Goal: Navigation & Orientation: Find specific page/section

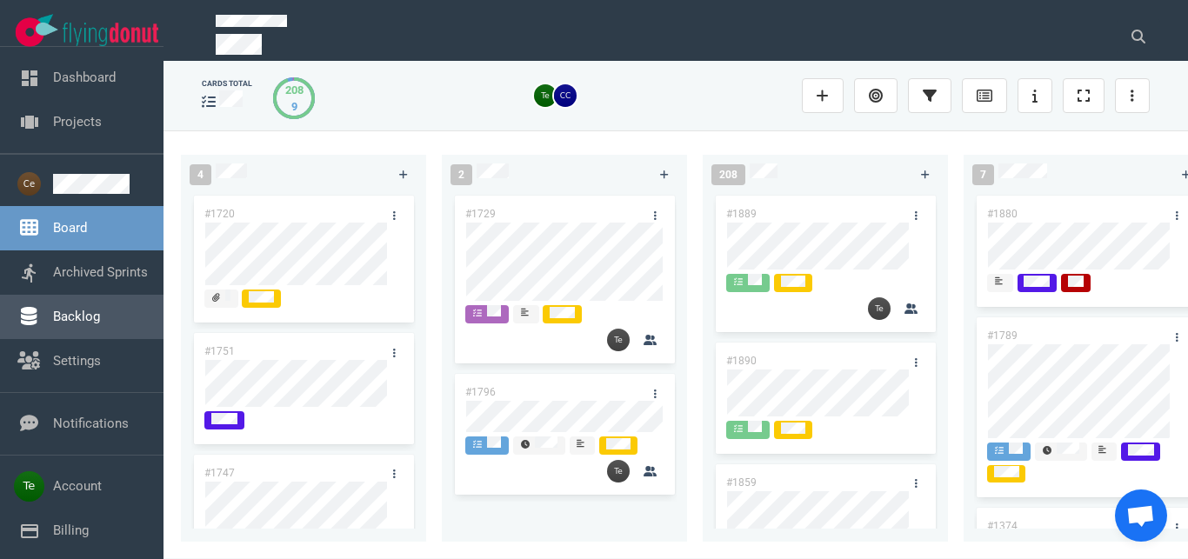
click at [100, 317] on link "Backlog" at bounding box center [76, 317] width 47 height 16
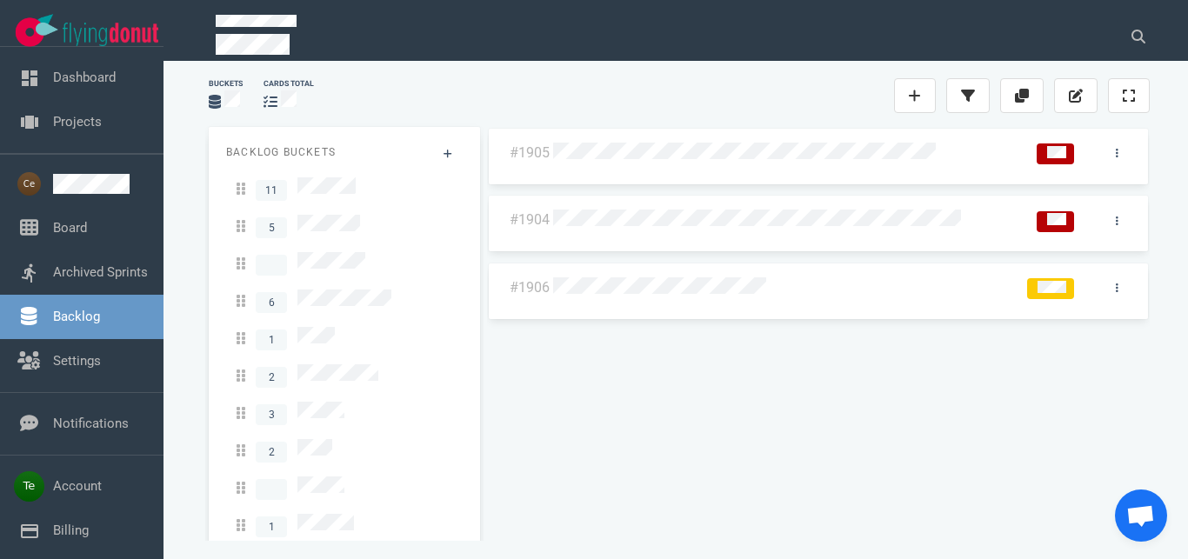
drag, startPoint x: 83, startPoint y: 223, endPoint x: 702, endPoint y: 0, distance: 658.0
click at [82, 223] on link "Board" at bounding box center [70, 228] width 34 height 16
click at [87, 230] on link "Board" at bounding box center [70, 228] width 34 height 16
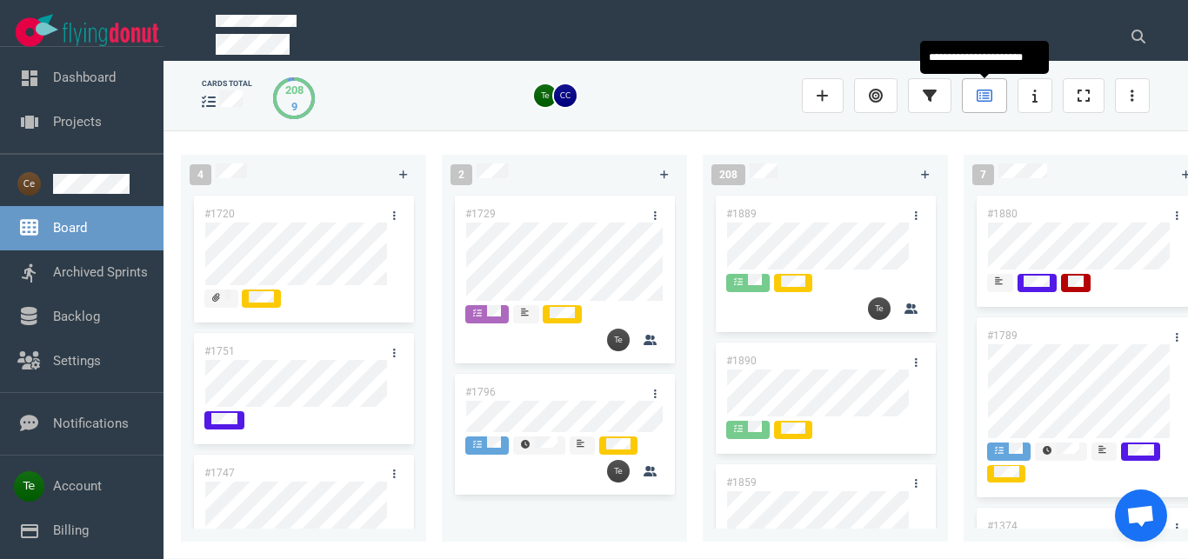
click at [984, 96] on icon at bounding box center [985, 96] width 16 height 12
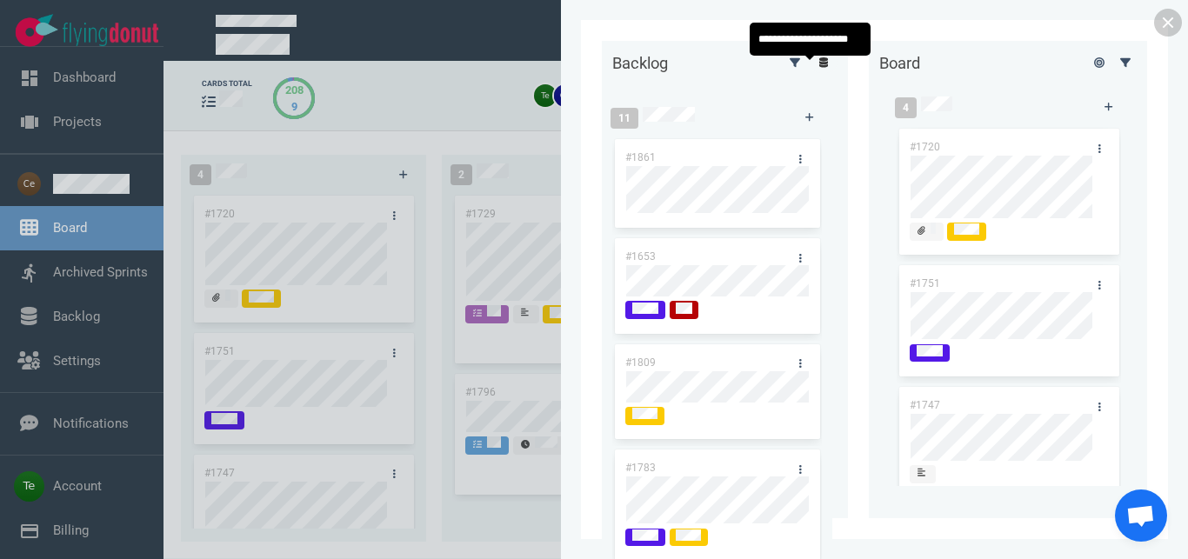
click at [819, 68] on icon at bounding box center [824, 62] width 10 height 10
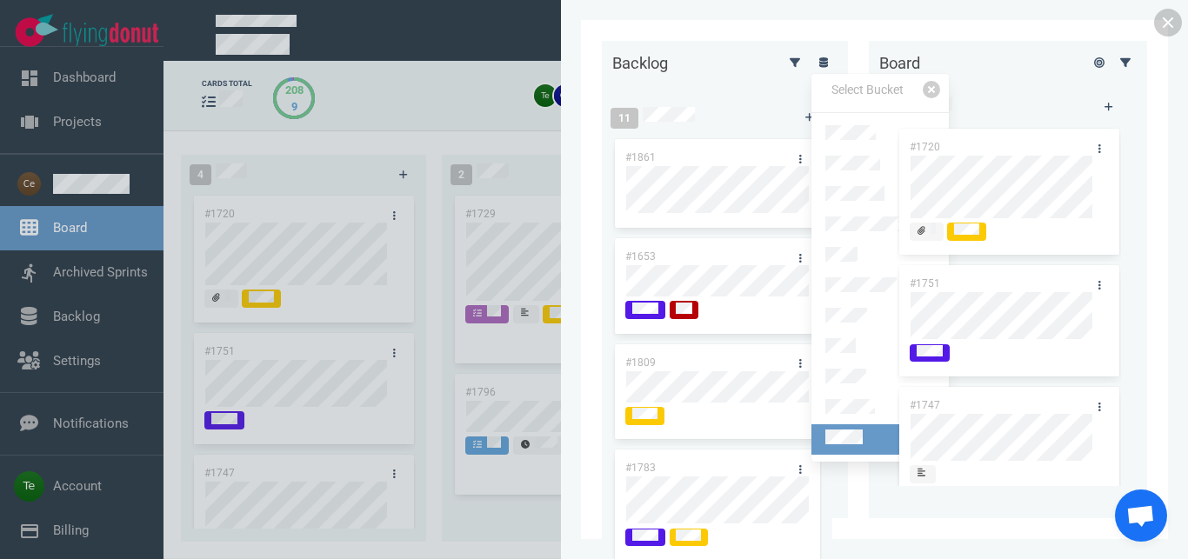
click at [866, 424] on link at bounding box center [879, 439] width 137 height 30
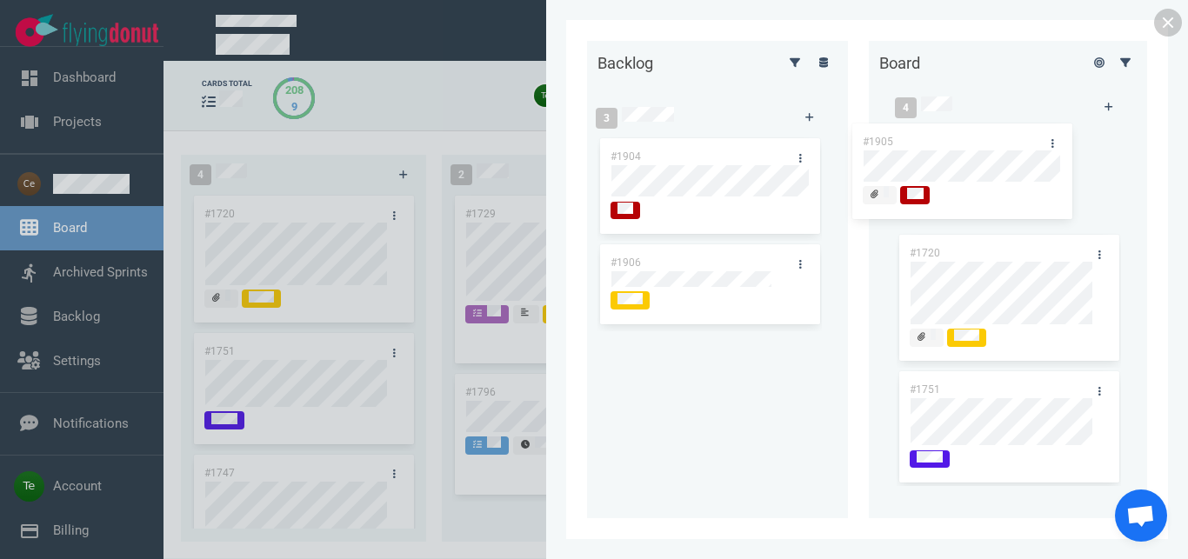
drag, startPoint x: 699, startPoint y: 151, endPoint x: 954, endPoint y: 136, distance: 255.3
click at [822, 136] on div "#1905" at bounding box center [709, 189] width 224 height 106
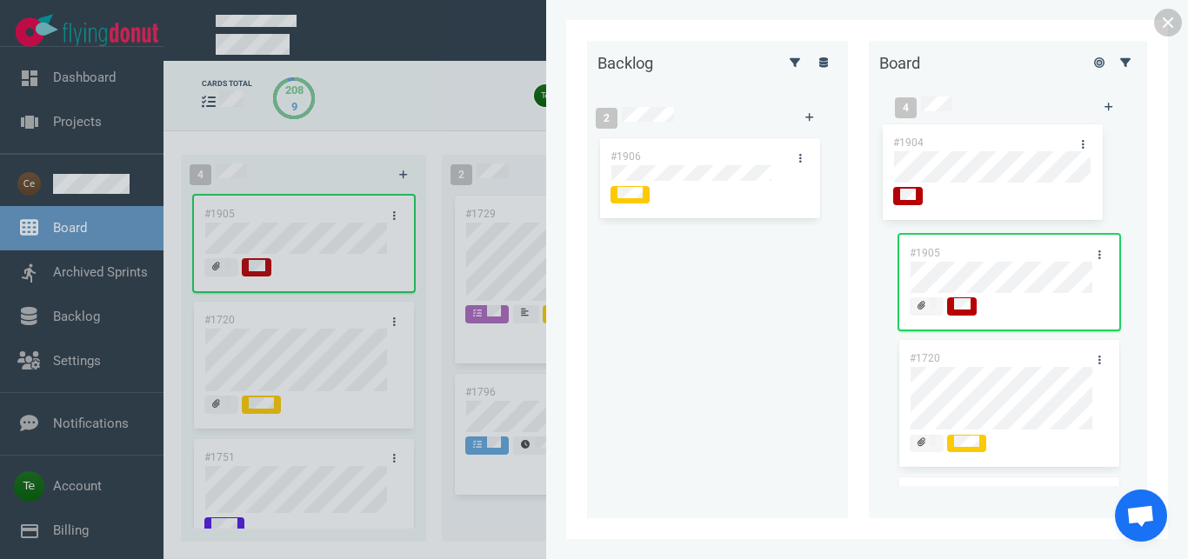
drag, startPoint x: 676, startPoint y: 151, endPoint x: 958, endPoint y: 143, distance: 282.8
click at [822, 143] on div "#1904" at bounding box center [709, 189] width 224 height 106
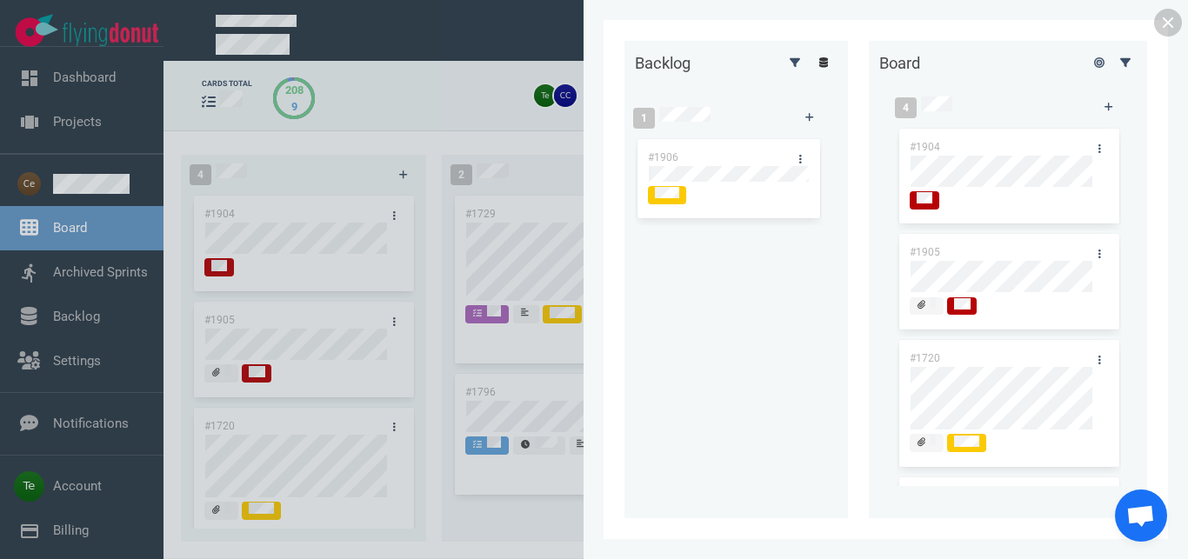
click at [819, 68] on icon at bounding box center [824, 62] width 10 height 10
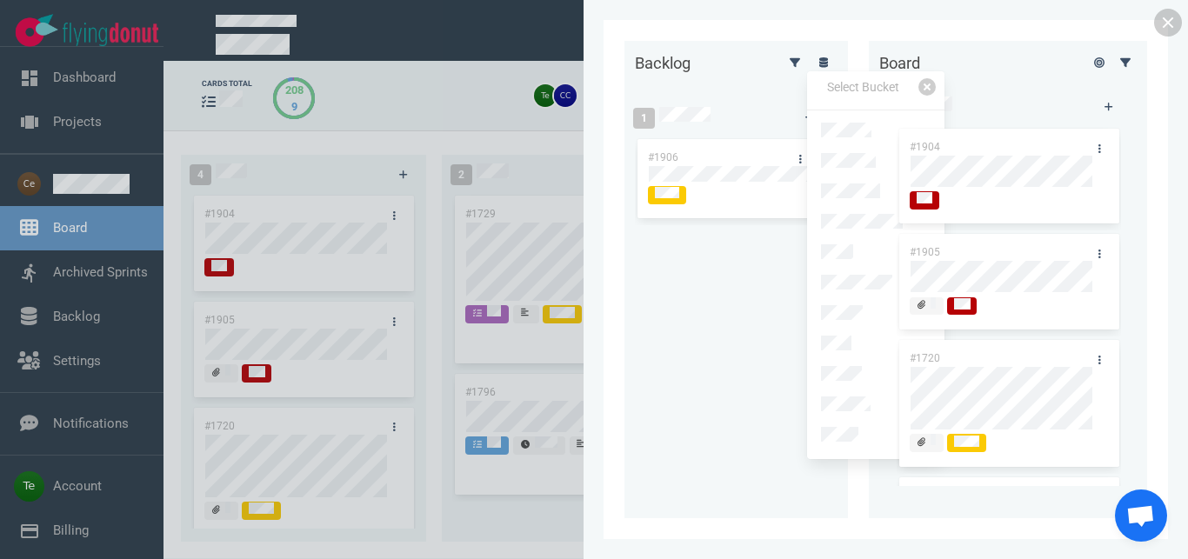
drag, startPoint x: 871, startPoint y: 251, endPoint x: 865, endPoint y: 244, distance: 9.4
click at [870, 250] on link at bounding box center [875, 254] width 137 height 30
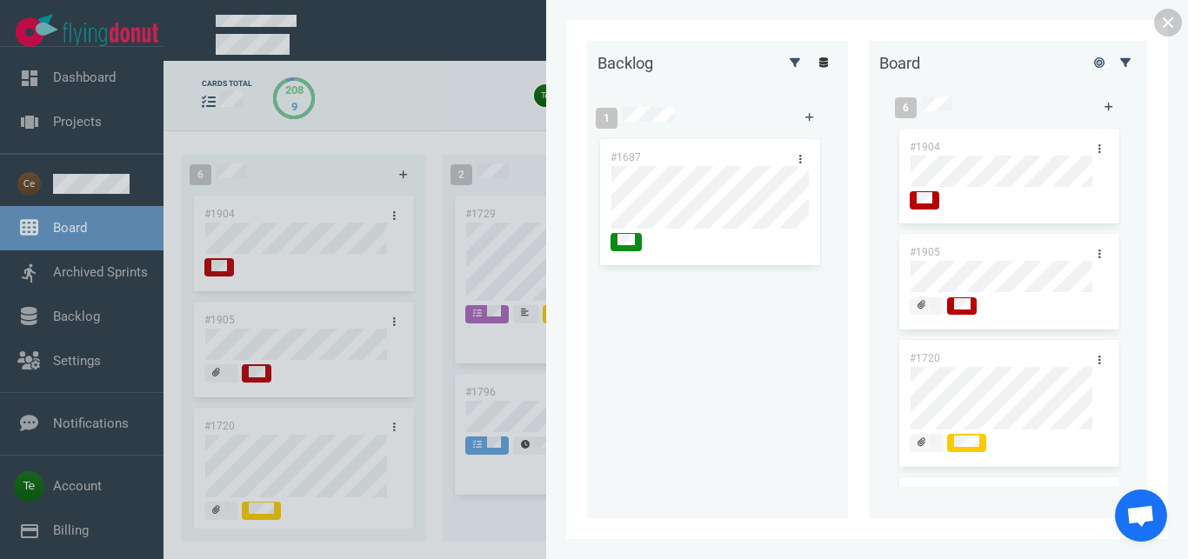
click at [817, 70] on link at bounding box center [824, 62] width 28 height 22
drag, startPoint x: 1174, startPoint y: 24, endPoint x: 1139, endPoint y: 42, distance: 38.9
click at [1173, 24] on link at bounding box center [1168, 23] width 28 height 28
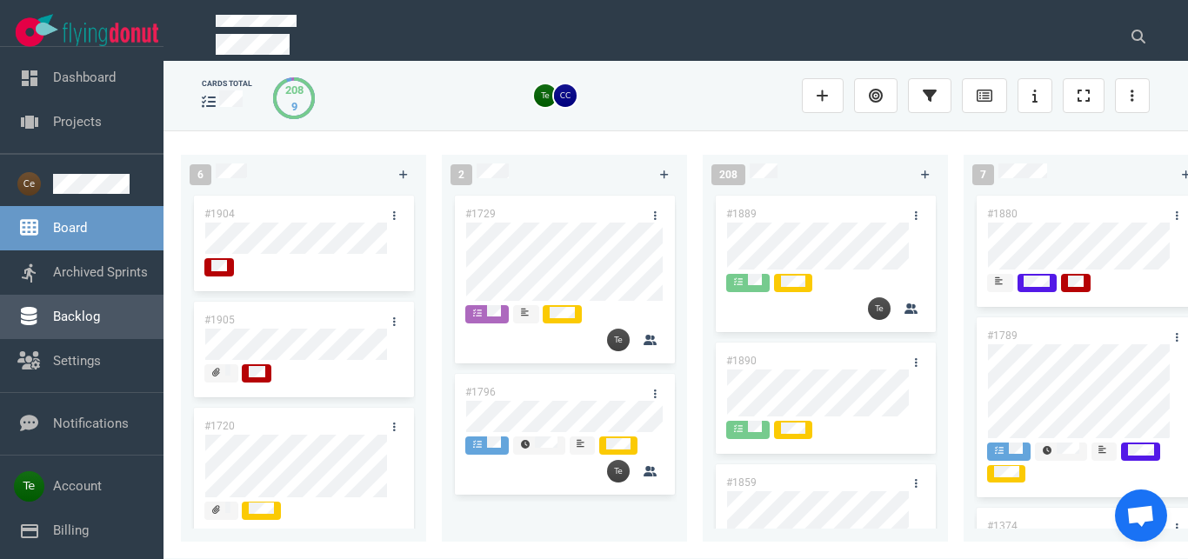
click at [77, 324] on link "Backlog" at bounding box center [76, 317] width 47 height 16
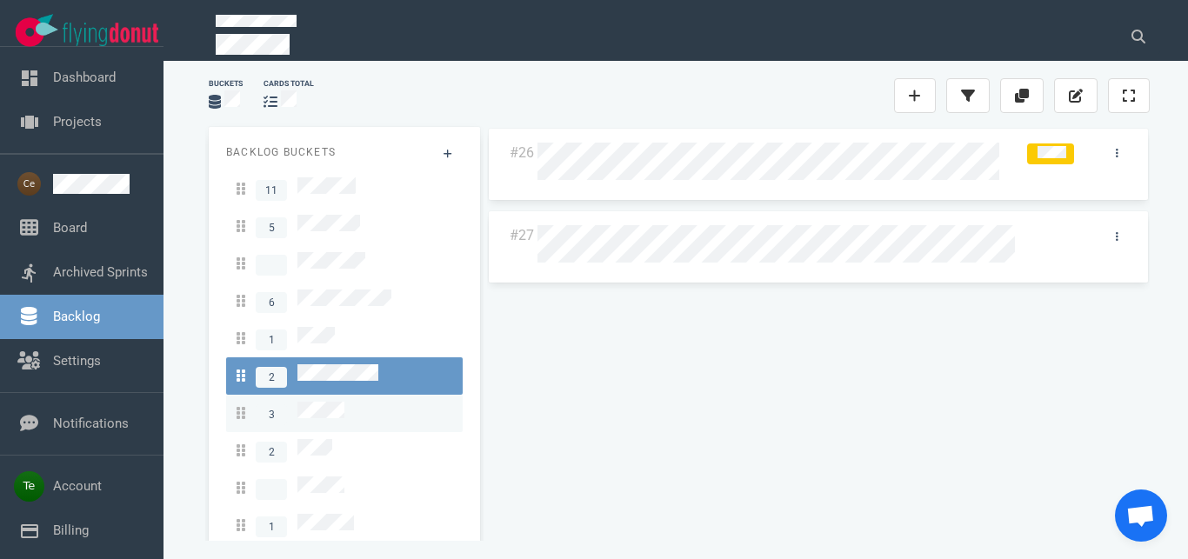
click at [324, 395] on link "3" at bounding box center [344, 413] width 237 height 37
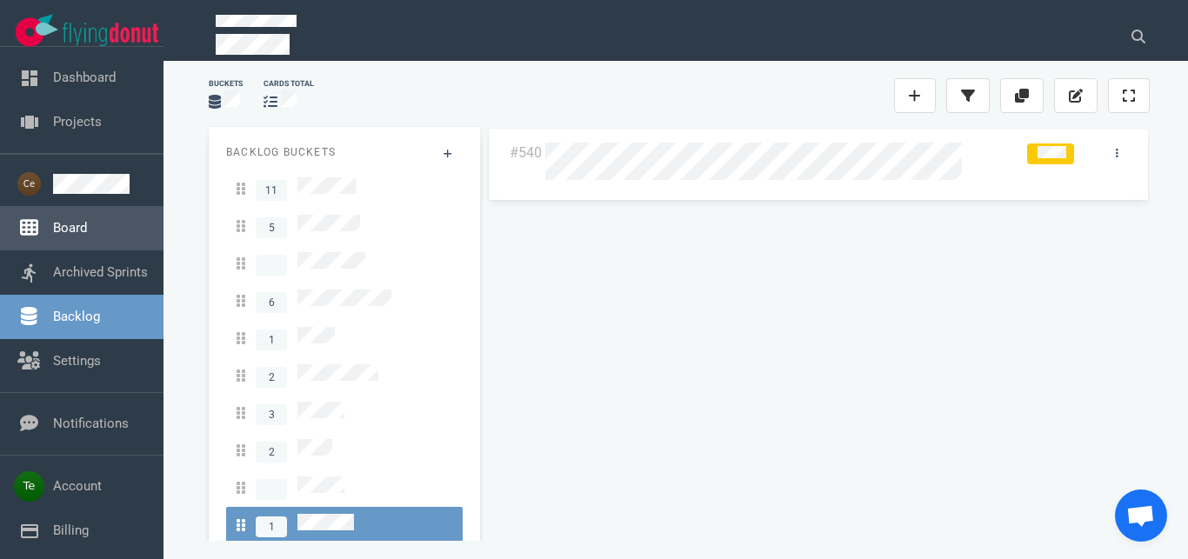
click at [87, 234] on link "Board" at bounding box center [70, 228] width 34 height 16
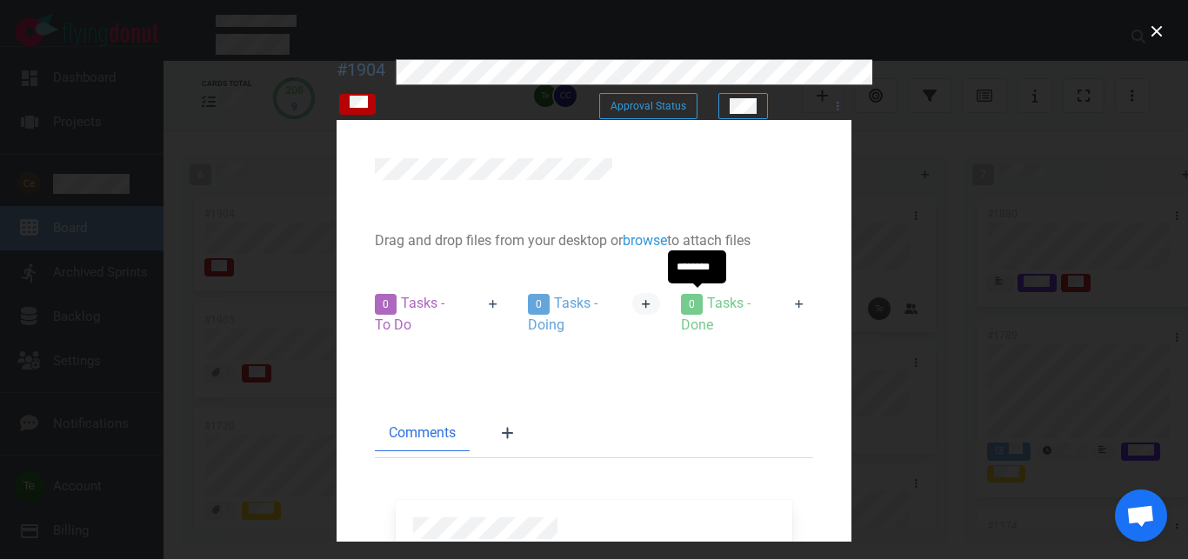
click at [660, 297] on link at bounding box center [646, 304] width 28 height 22
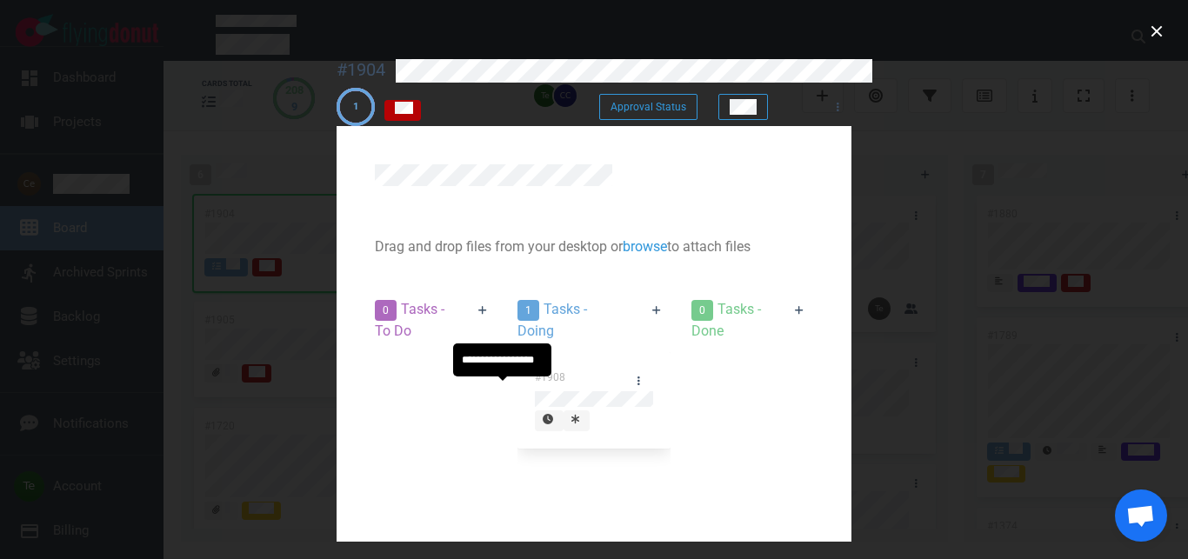
drag, startPoint x: 502, startPoint y: 394, endPoint x: 551, endPoint y: 425, distance: 57.9
click at [571, 412] on div at bounding box center [576, 420] width 10 height 16
click at [571, 415] on icon at bounding box center [575, 420] width 8 height 10
click at [571, 414] on icon at bounding box center [575, 419] width 8 height 10
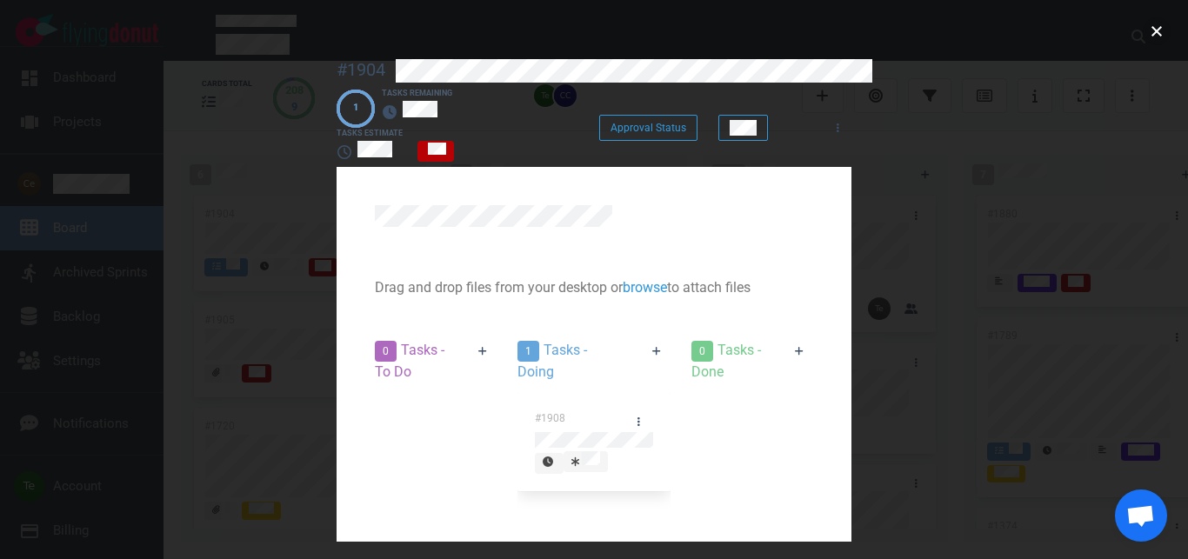
click at [1150, 34] on button "close" at bounding box center [1157, 31] width 28 height 28
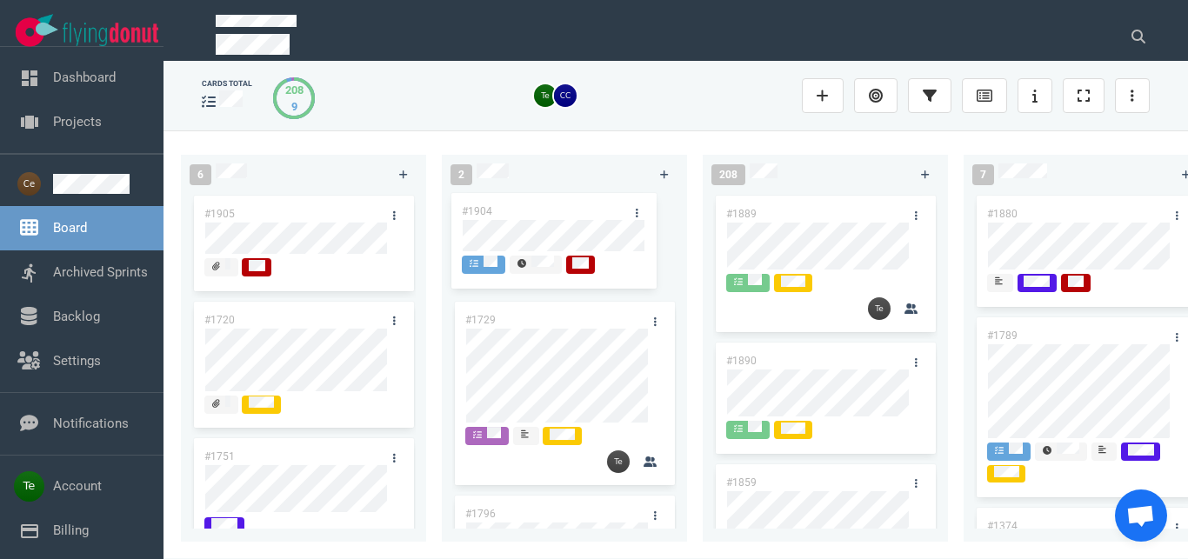
drag, startPoint x: 293, startPoint y: 212, endPoint x: 551, endPoint y: 210, distance: 257.4
click at [416, 210] on div "#1904" at bounding box center [303, 245] width 224 height 106
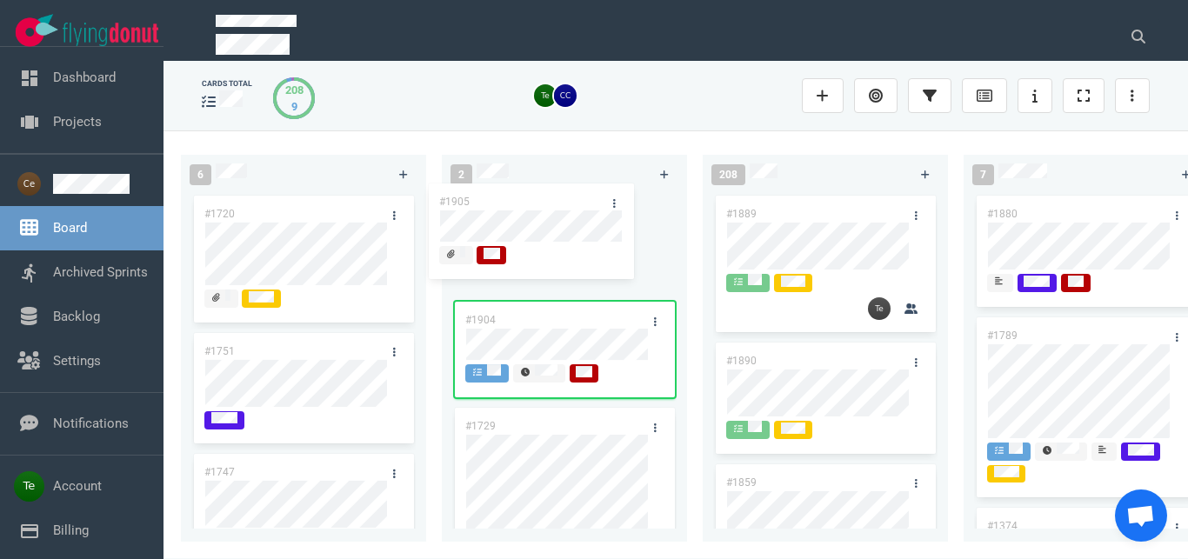
drag, startPoint x: 401, startPoint y: 210, endPoint x: 534, endPoint y: 197, distance: 133.7
click at [416, 197] on div "#1905" at bounding box center [303, 245] width 224 height 106
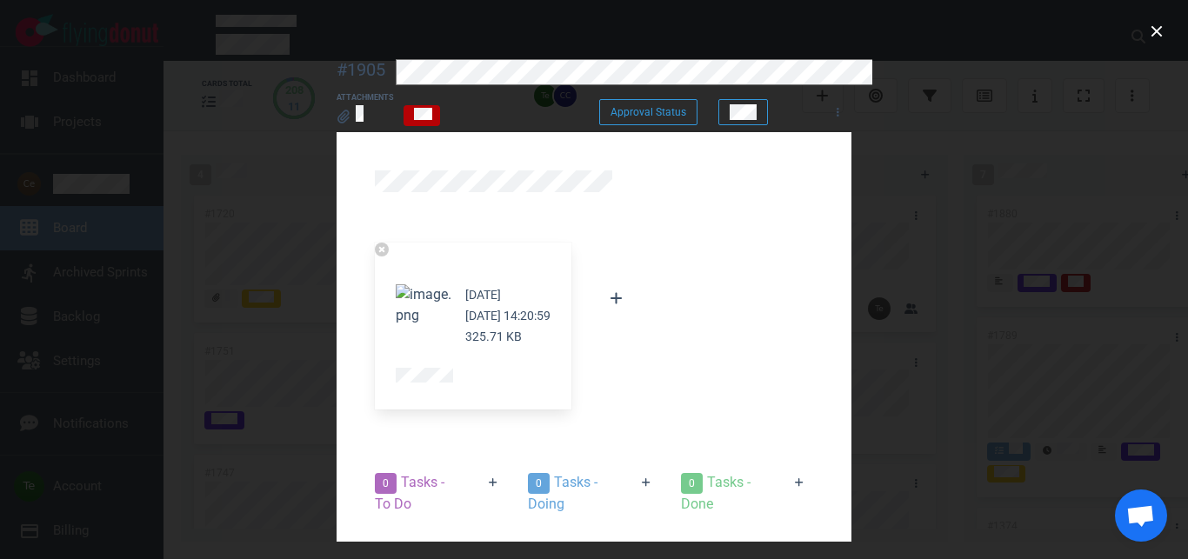
click at [644, 237] on div "[DATE] [DATE] 14:20:59 325.71 KB" at bounding box center [593, 326] width 459 height 188
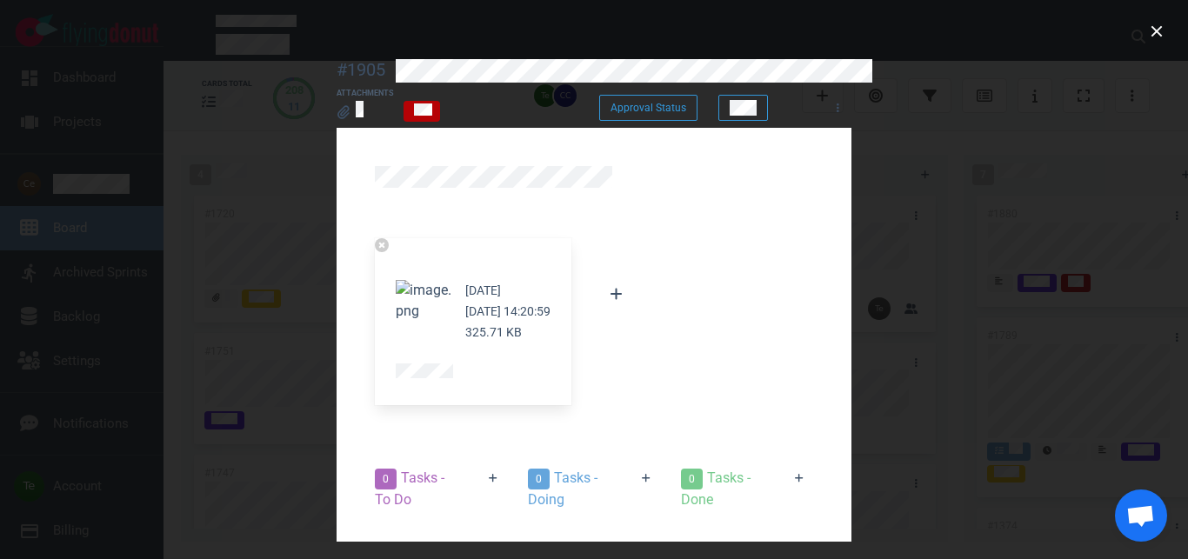
scroll to position [142, 0]
click at [651, 473] on icon at bounding box center [647, 478] width 10 height 10
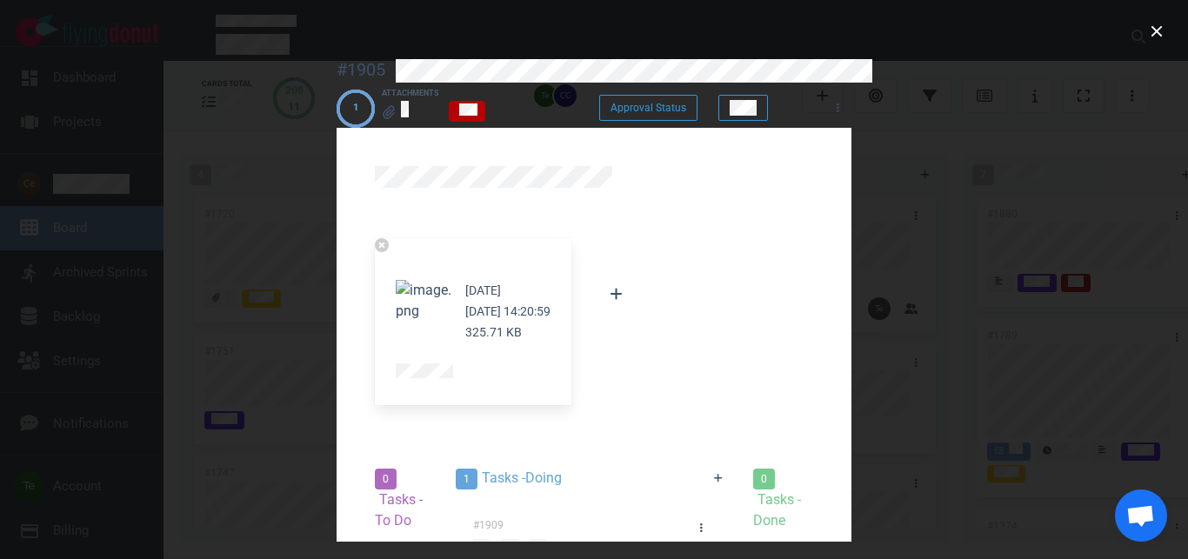
click at [510, 558] on div at bounding box center [515, 567] width 10 height 16
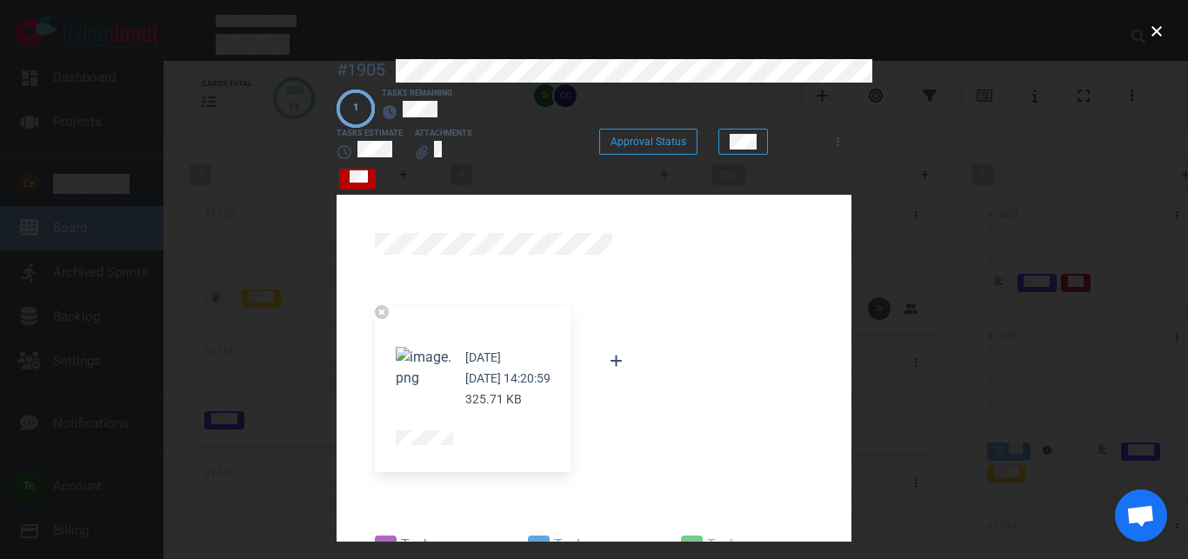
click at [1156, 38] on button "close" at bounding box center [1157, 31] width 28 height 28
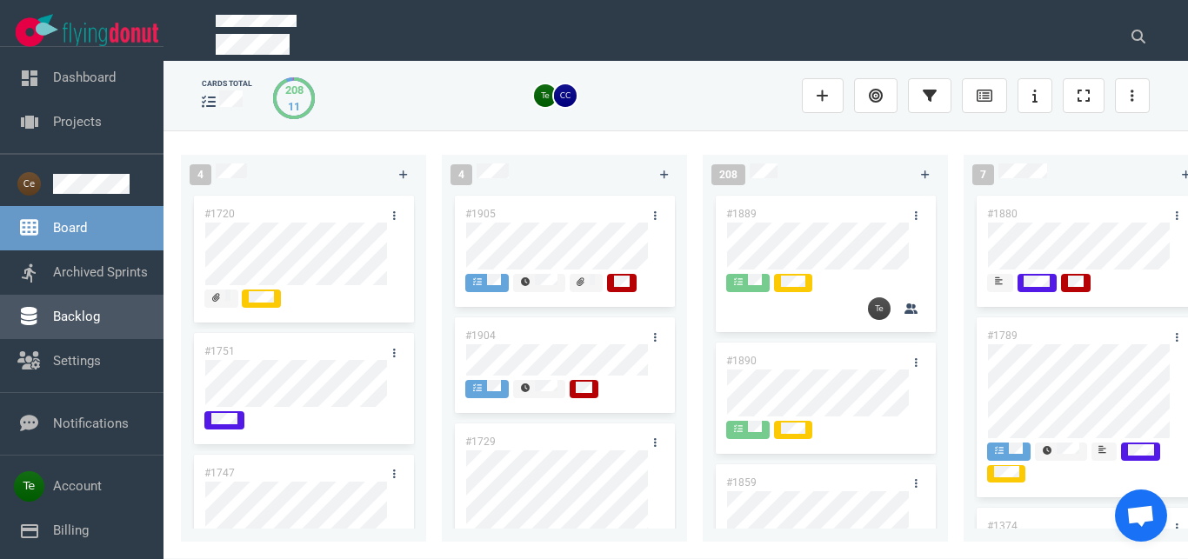
click at [83, 324] on link "Backlog" at bounding box center [76, 317] width 47 height 16
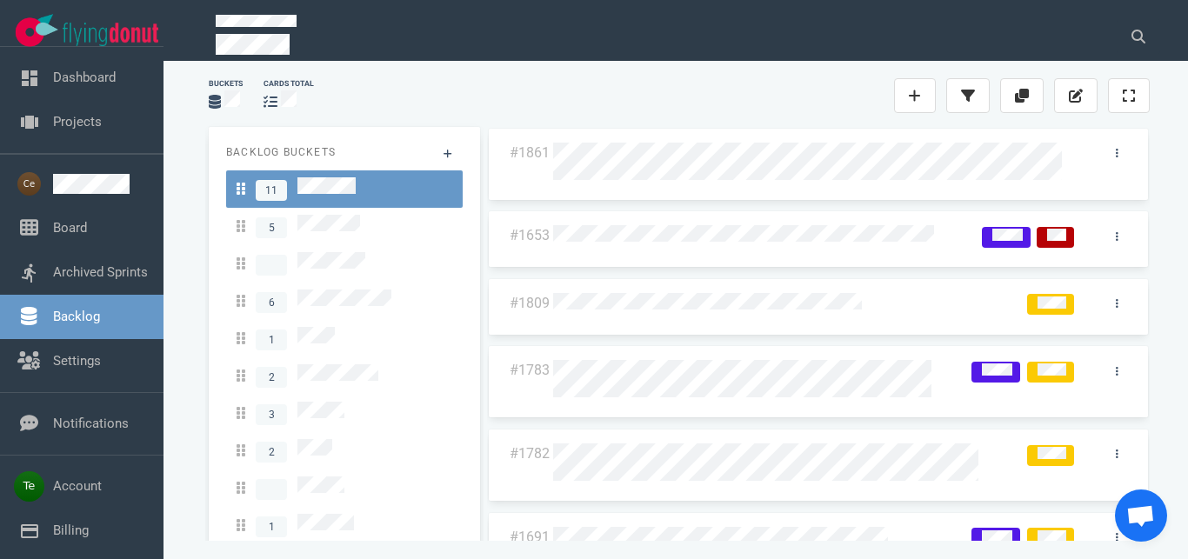
scroll to position [30, 0]
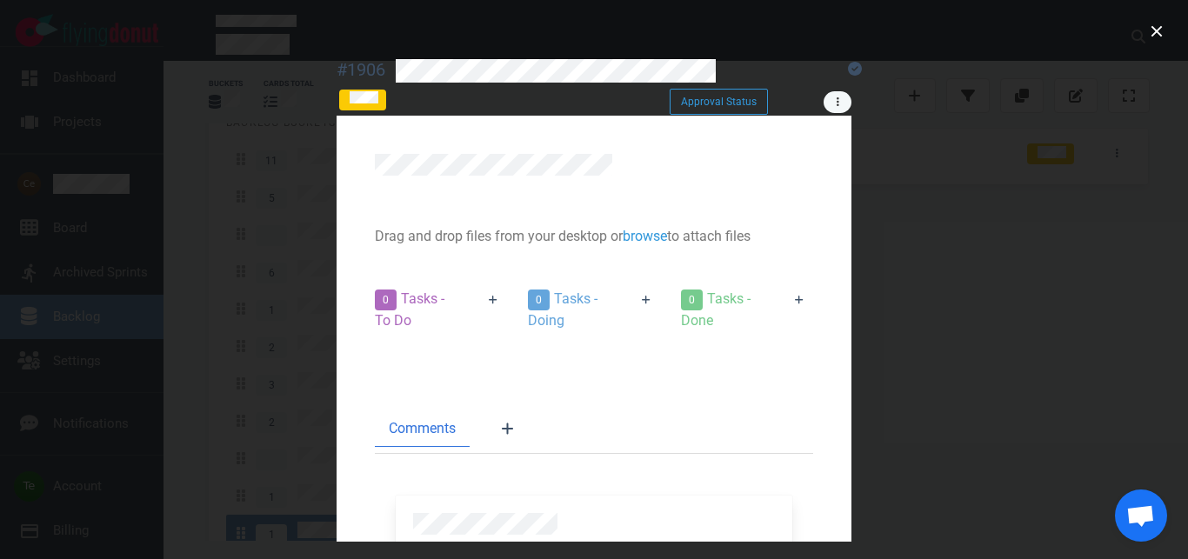
click at [839, 101] on icon at bounding box center [838, 101] width 3 height 9
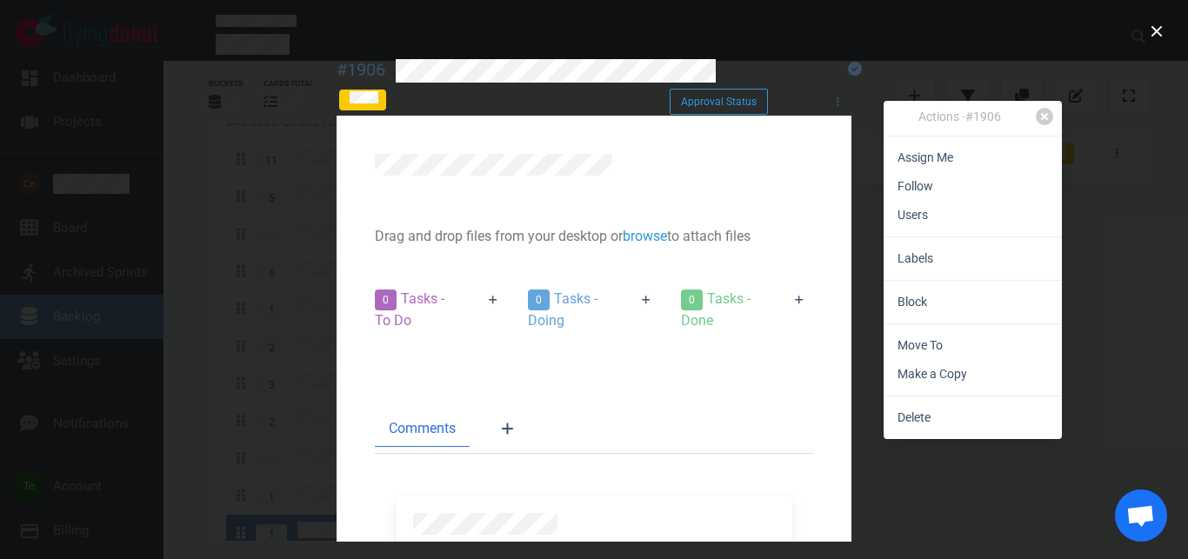
click at [956, 258] on link "Labels" at bounding box center [973, 258] width 178 height 29
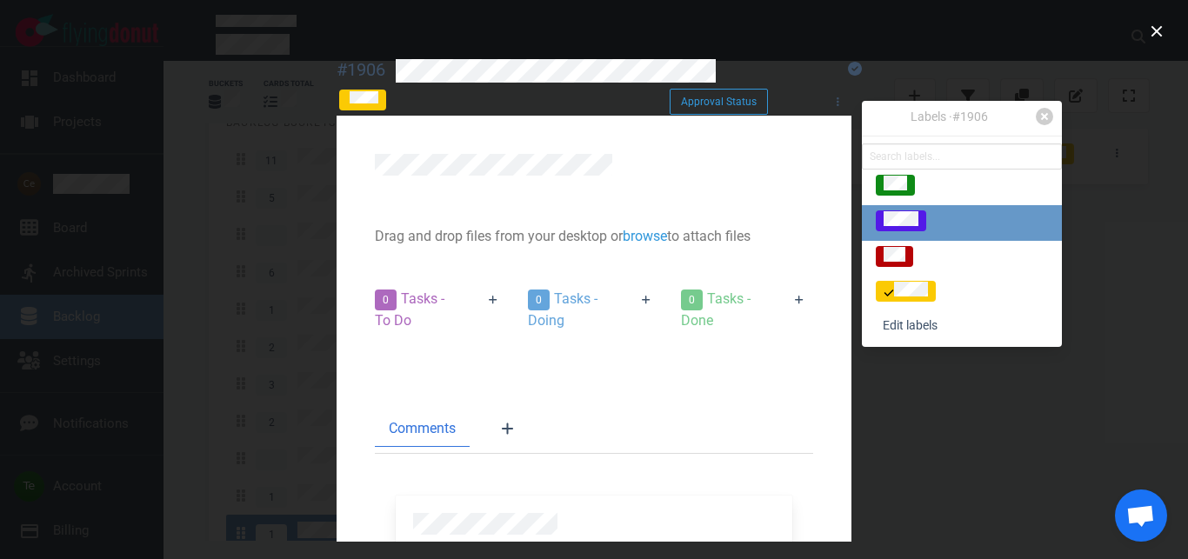
click at [918, 217] on div at bounding box center [901, 220] width 35 height 19
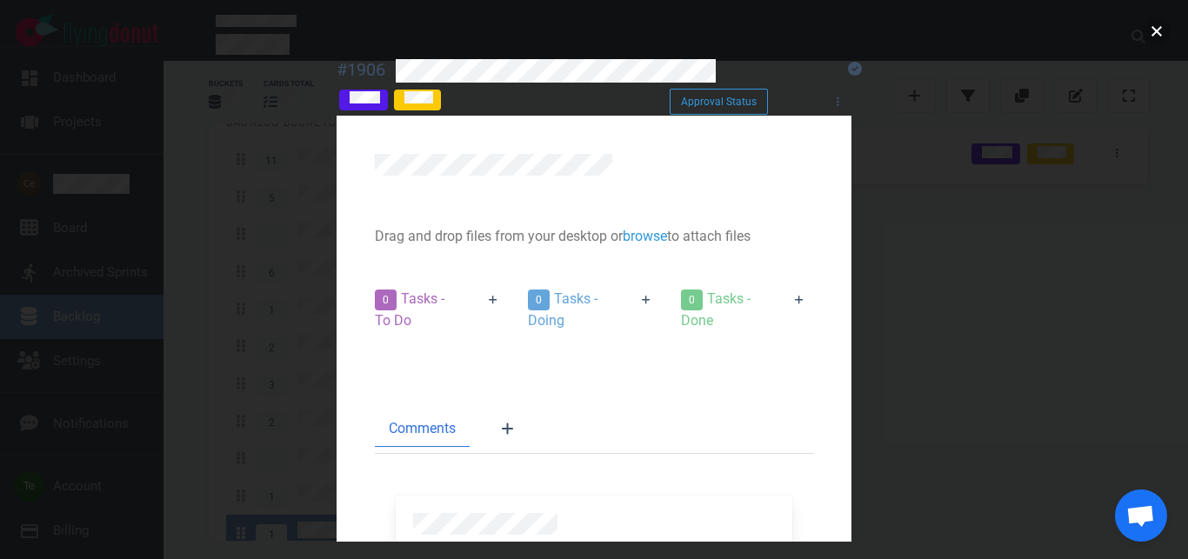
click at [1160, 24] on button "close" at bounding box center [1157, 31] width 28 height 28
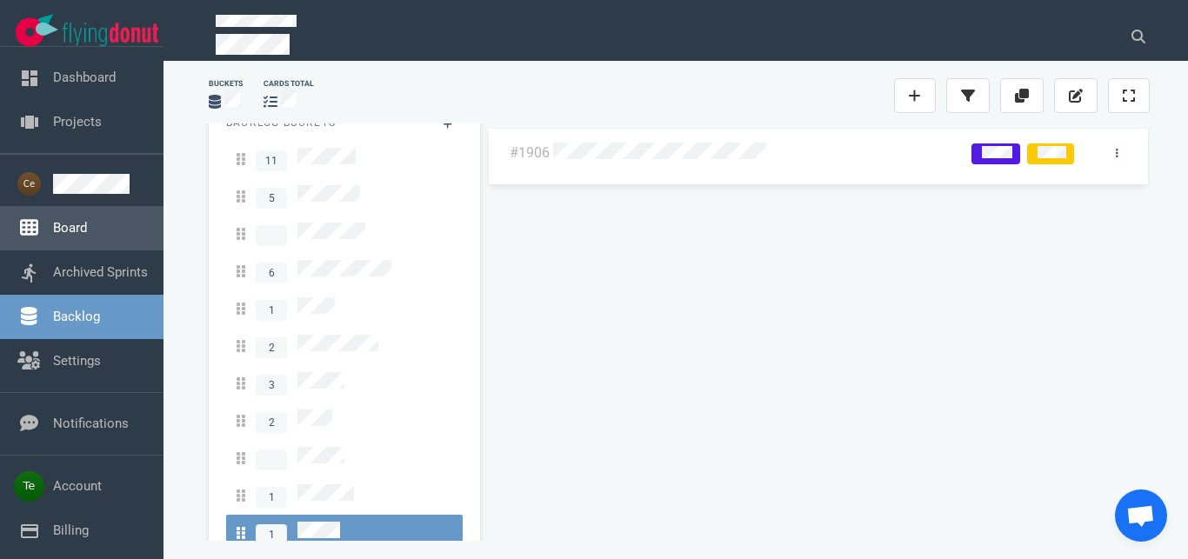
click at [87, 227] on link "Board" at bounding box center [70, 228] width 34 height 16
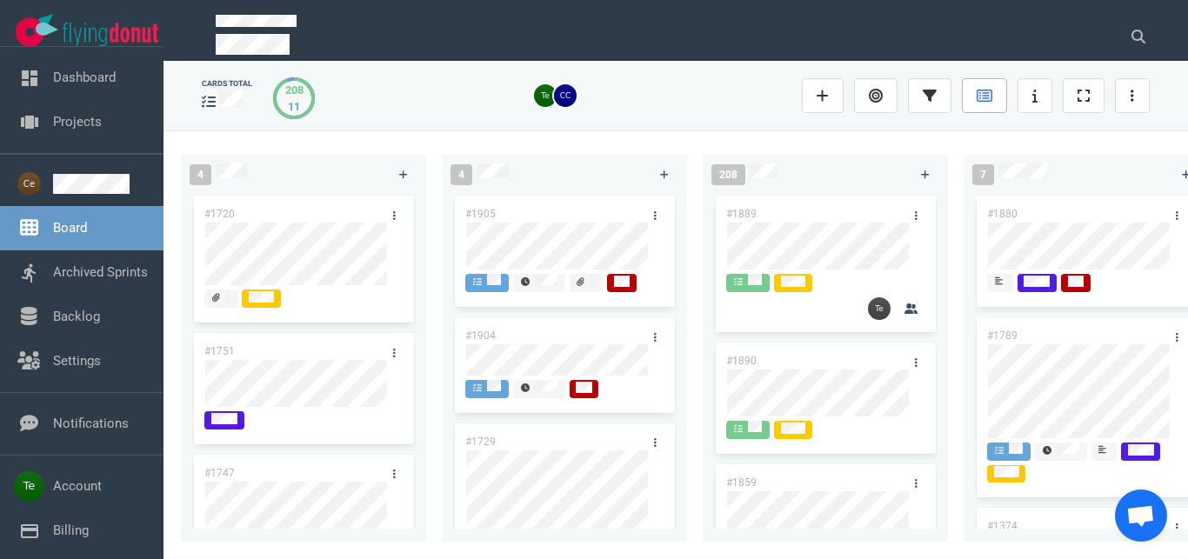
click at [979, 92] on icon at bounding box center [985, 96] width 16 height 14
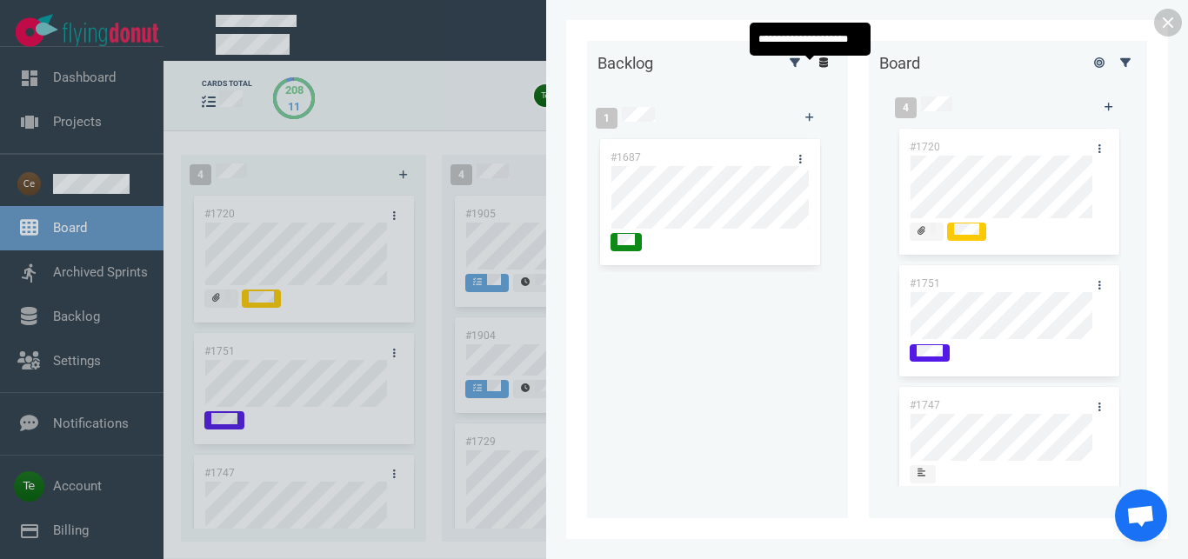
click at [819, 66] on icon at bounding box center [824, 62] width 10 height 10
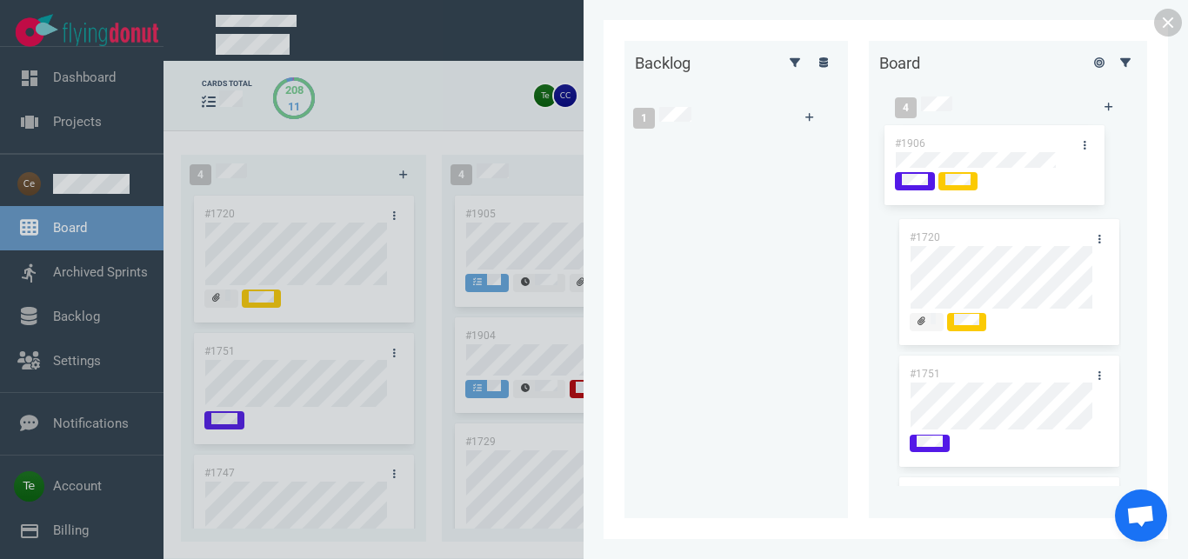
drag, startPoint x: 698, startPoint y: 153, endPoint x: 992, endPoint y: 143, distance: 294.1
click at [822, 142] on div "#1906" at bounding box center [728, 181] width 187 height 90
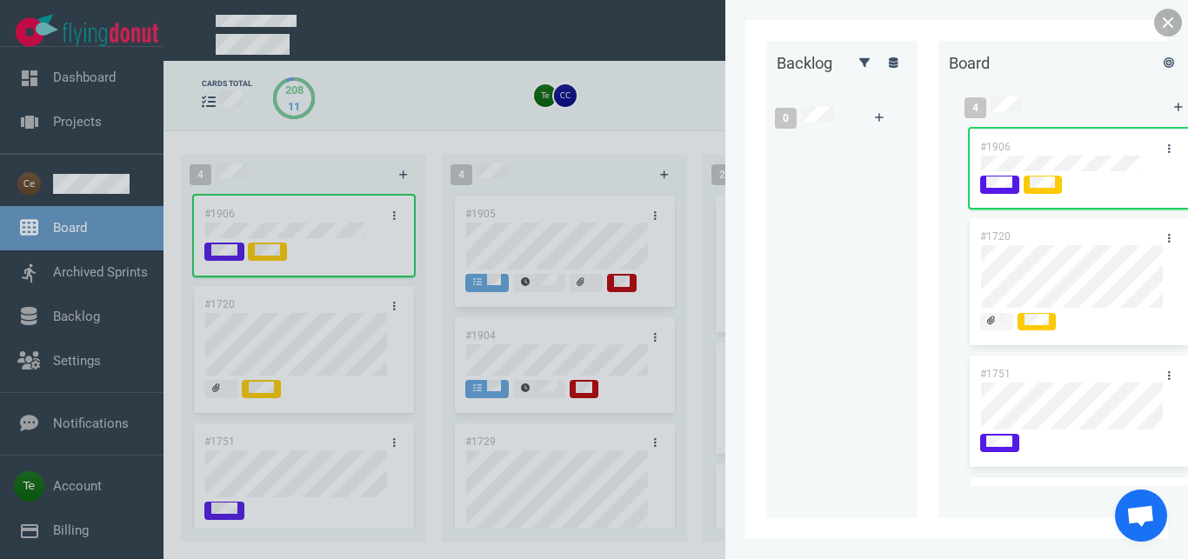
click at [1164, 29] on link at bounding box center [1168, 23] width 28 height 28
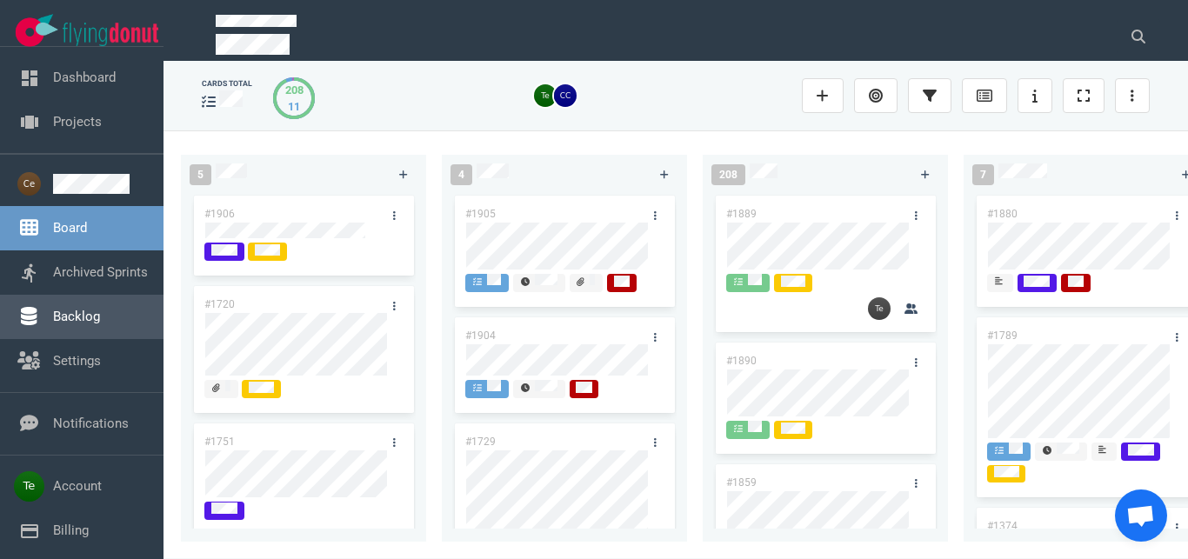
click at [57, 319] on link "Backlog" at bounding box center [76, 317] width 47 height 16
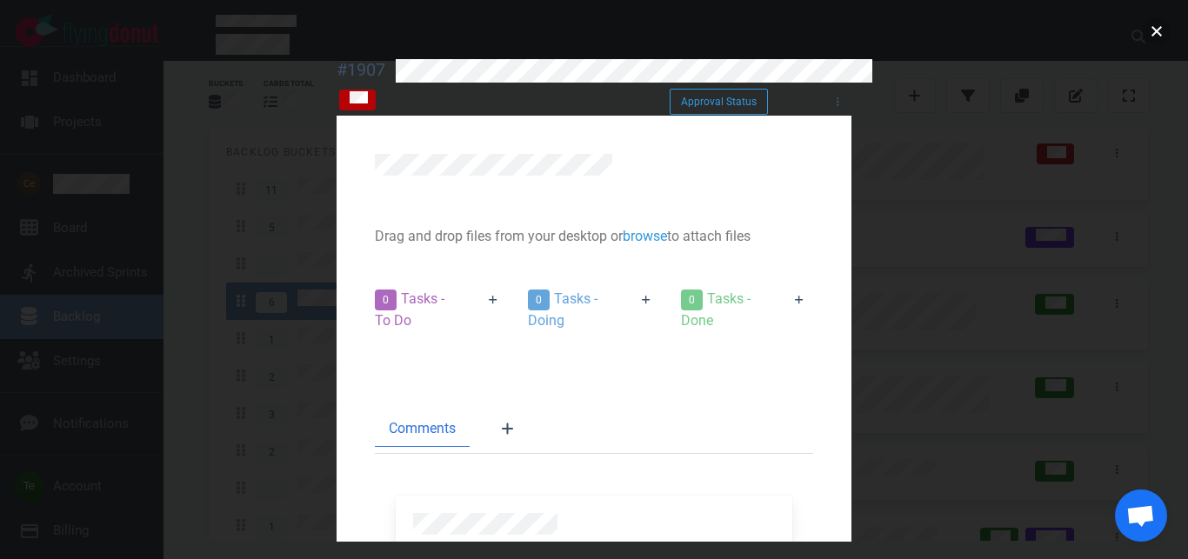
click at [1161, 34] on button "close" at bounding box center [1157, 31] width 28 height 28
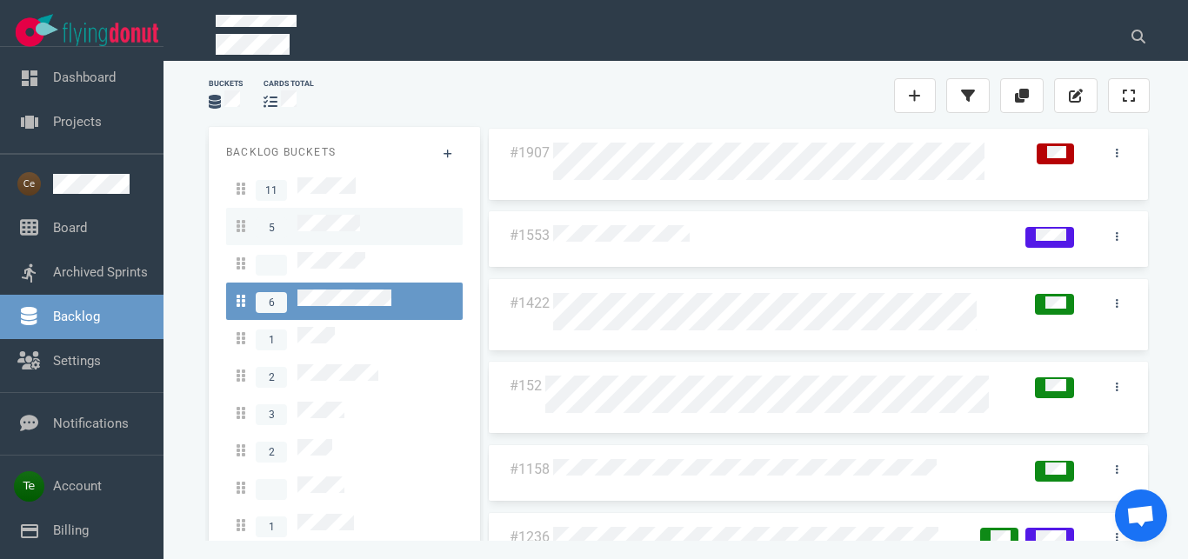
click at [343, 210] on link "5" at bounding box center [344, 226] width 237 height 37
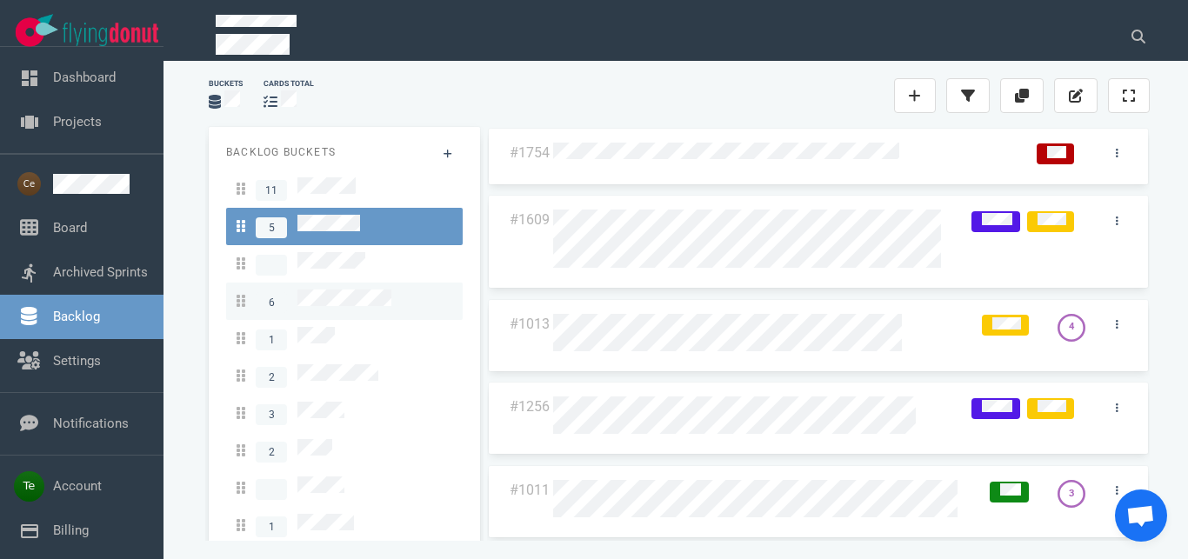
click at [359, 283] on link "6" at bounding box center [344, 301] width 237 height 37
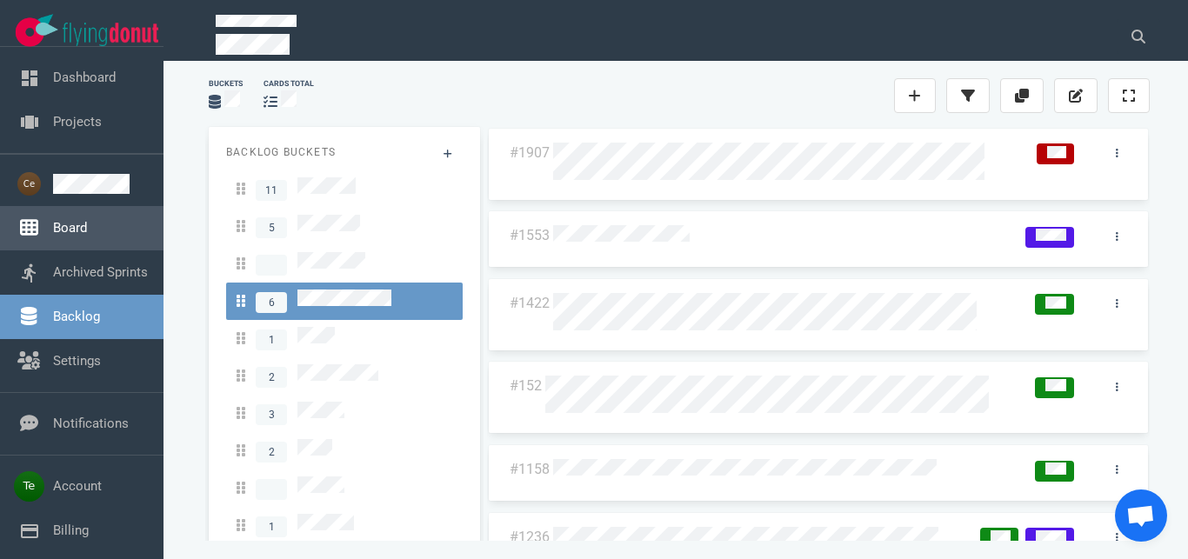
click at [74, 221] on link "Board" at bounding box center [70, 228] width 34 height 16
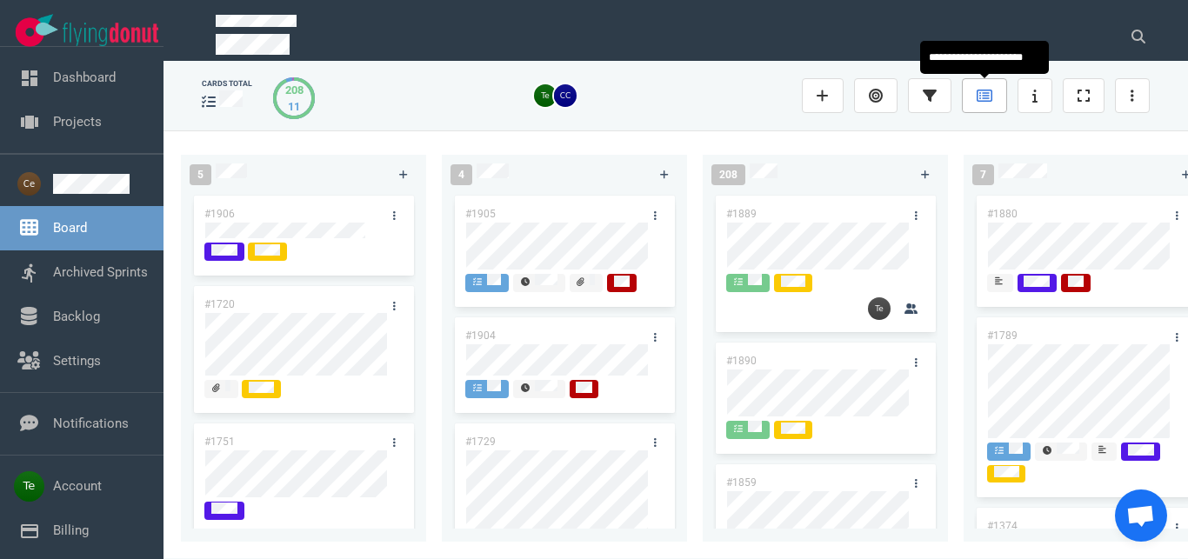
drag, startPoint x: 990, startPoint y: 102, endPoint x: 812, endPoint y: 174, distance: 191.5
click at [989, 102] on icon at bounding box center [985, 96] width 16 height 14
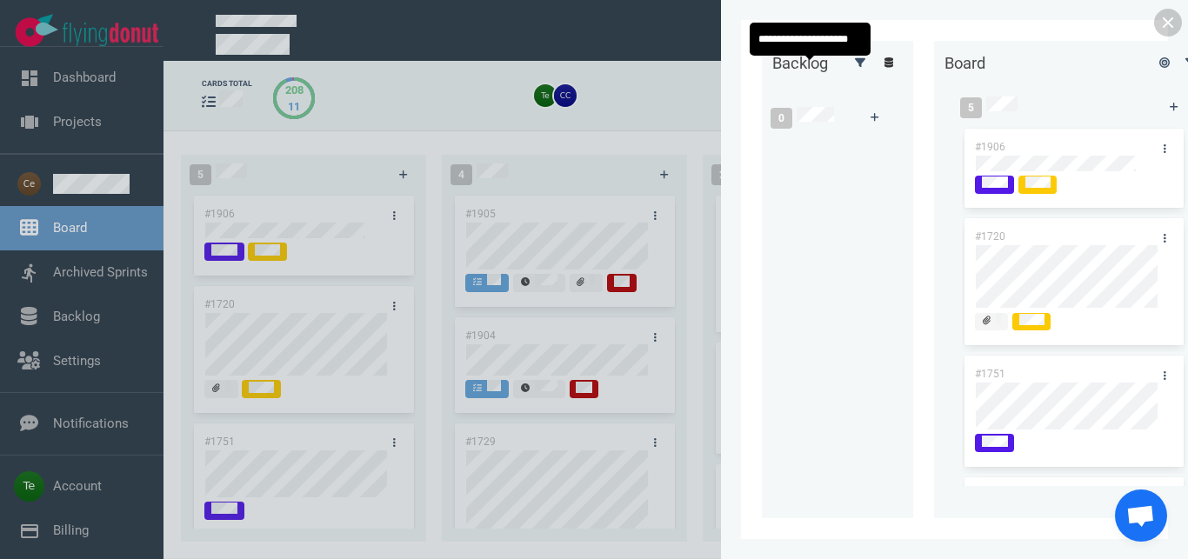
click at [884, 68] on icon at bounding box center [889, 62] width 10 height 10
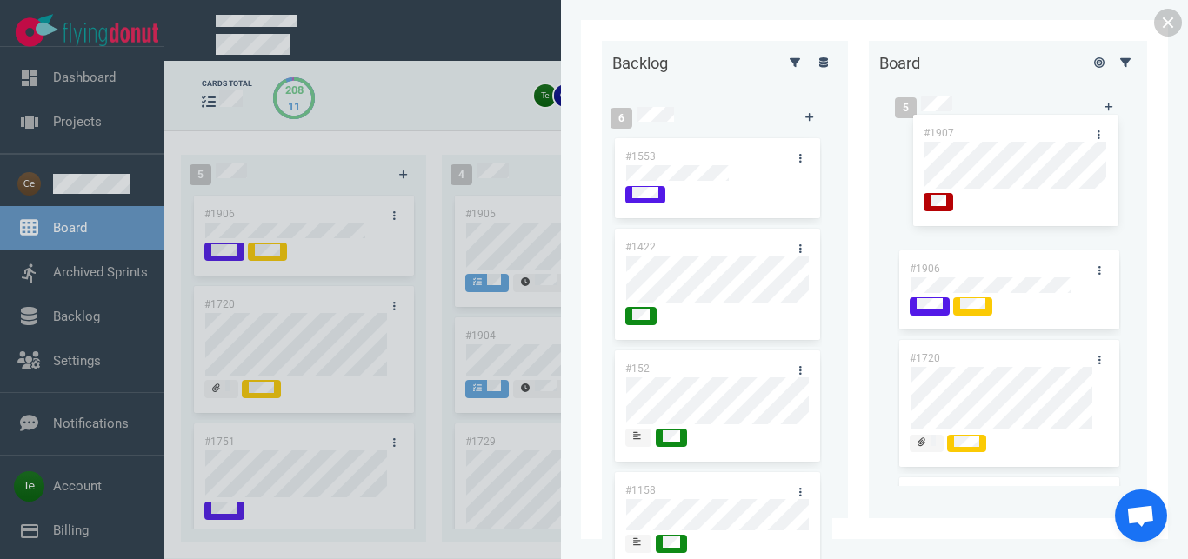
drag, startPoint x: 684, startPoint y: 149, endPoint x: 997, endPoint y: 133, distance: 312.6
click at [822, 136] on div "#1907" at bounding box center [717, 197] width 210 height 122
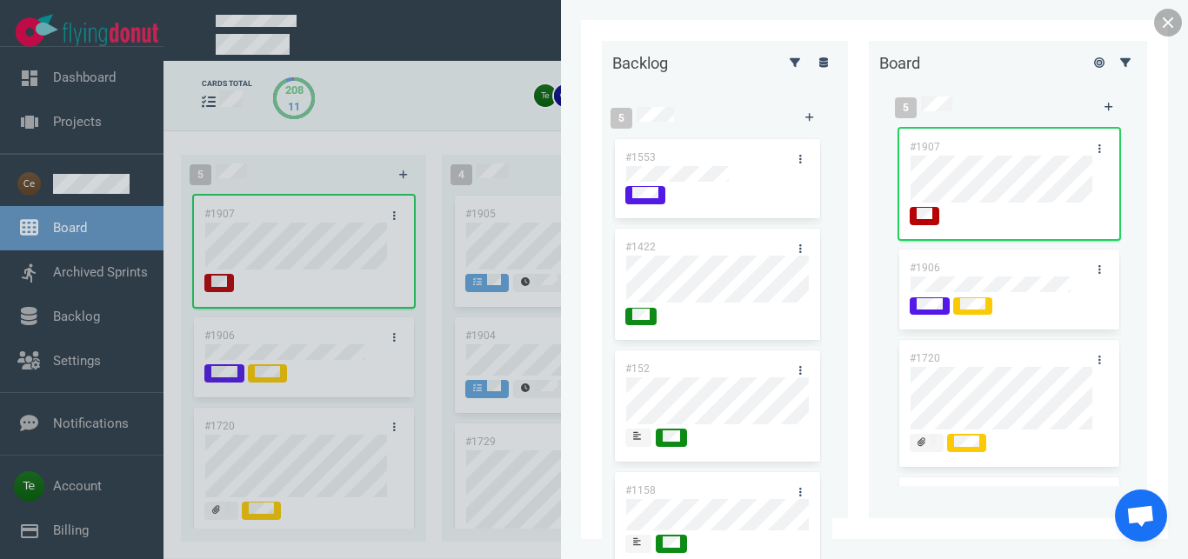
click at [1159, 31] on link at bounding box center [1168, 23] width 28 height 28
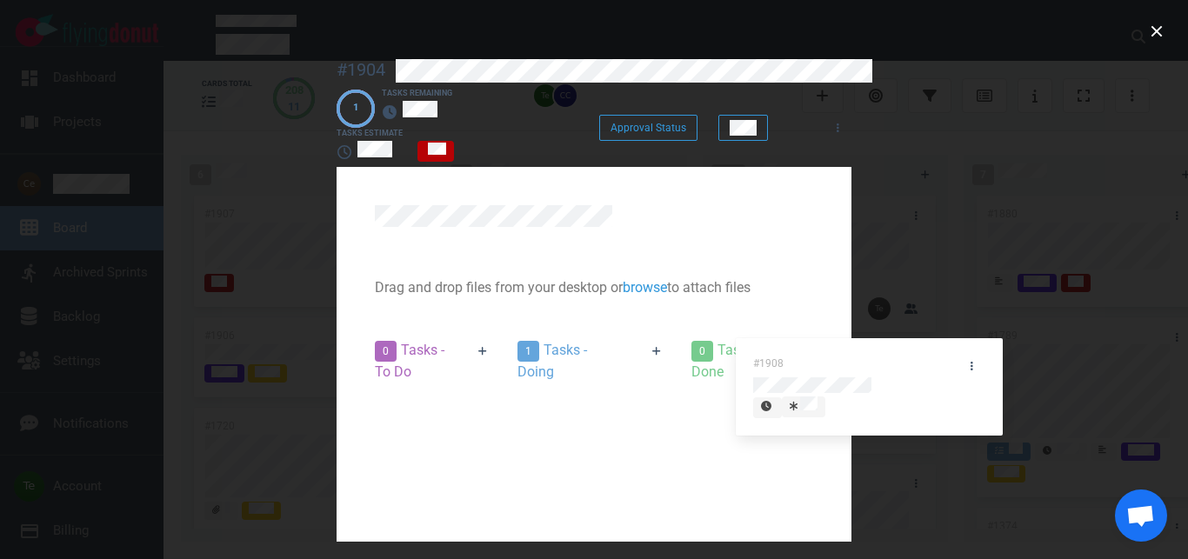
drag, startPoint x: 545, startPoint y: 344, endPoint x: 847, endPoint y: 353, distance: 301.9
click at [671, 393] on div "#1908" at bounding box center [593, 452] width 153 height 118
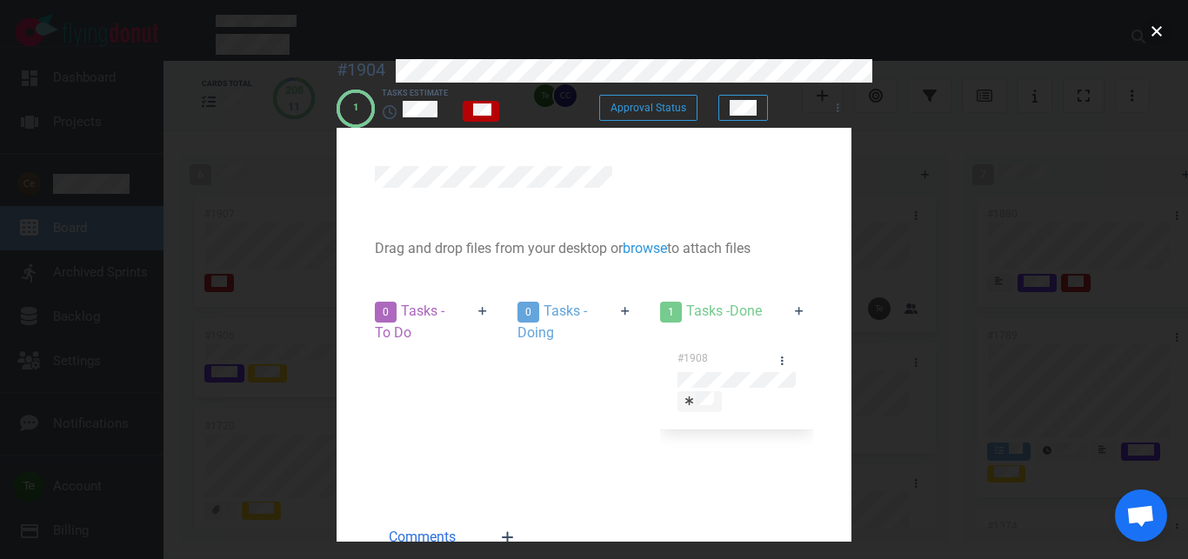
click at [1149, 33] on button "close" at bounding box center [1157, 31] width 28 height 28
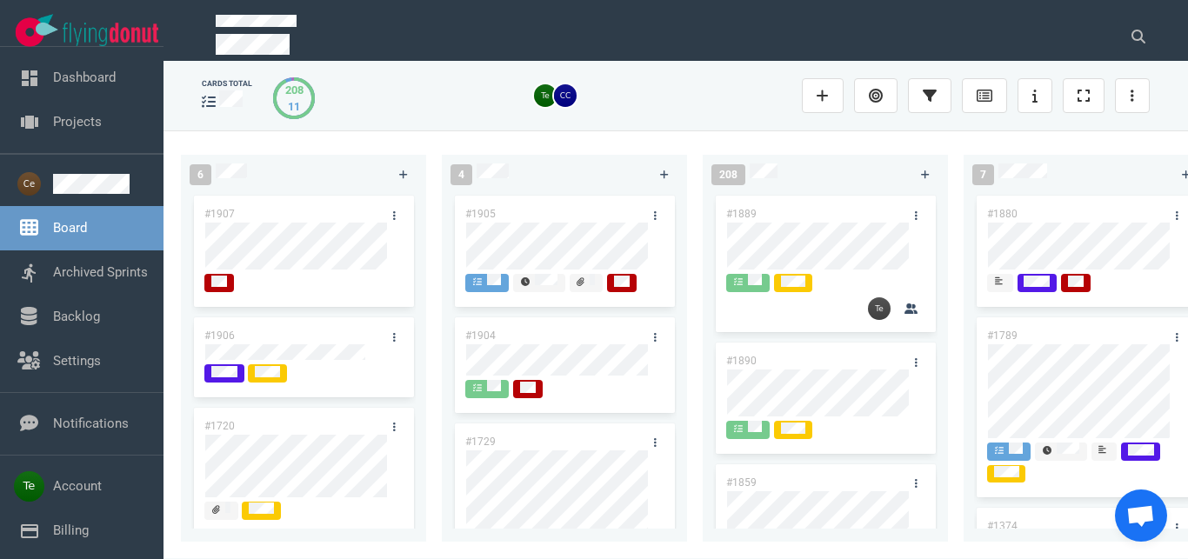
click at [530, 207] on div "#1905" at bounding box center [548, 214] width 186 height 37
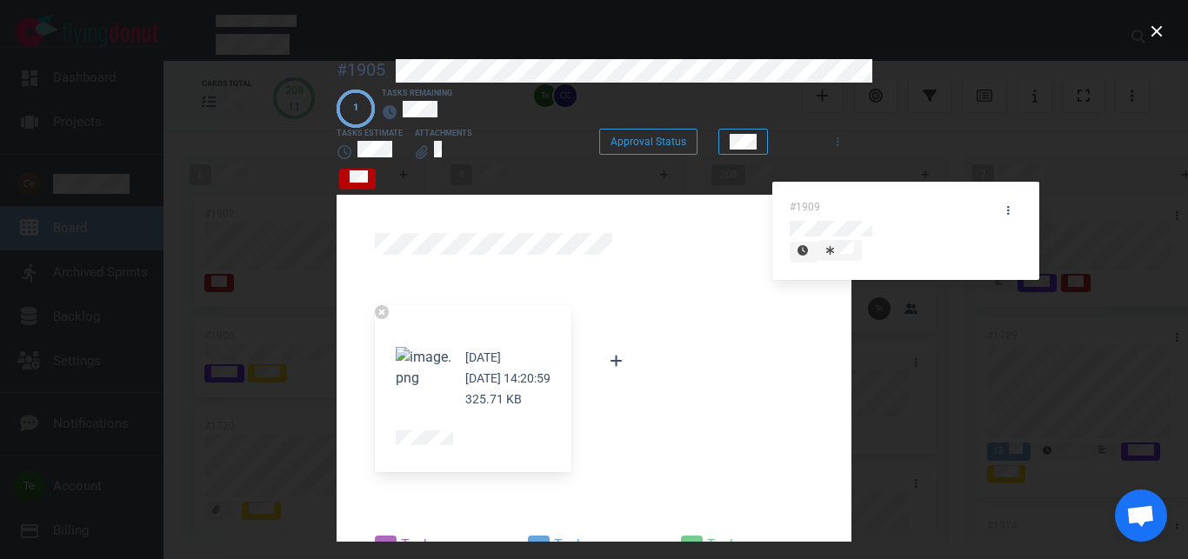
drag, startPoint x: 551, startPoint y: 464, endPoint x: 884, endPoint y: 199, distance: 425.8
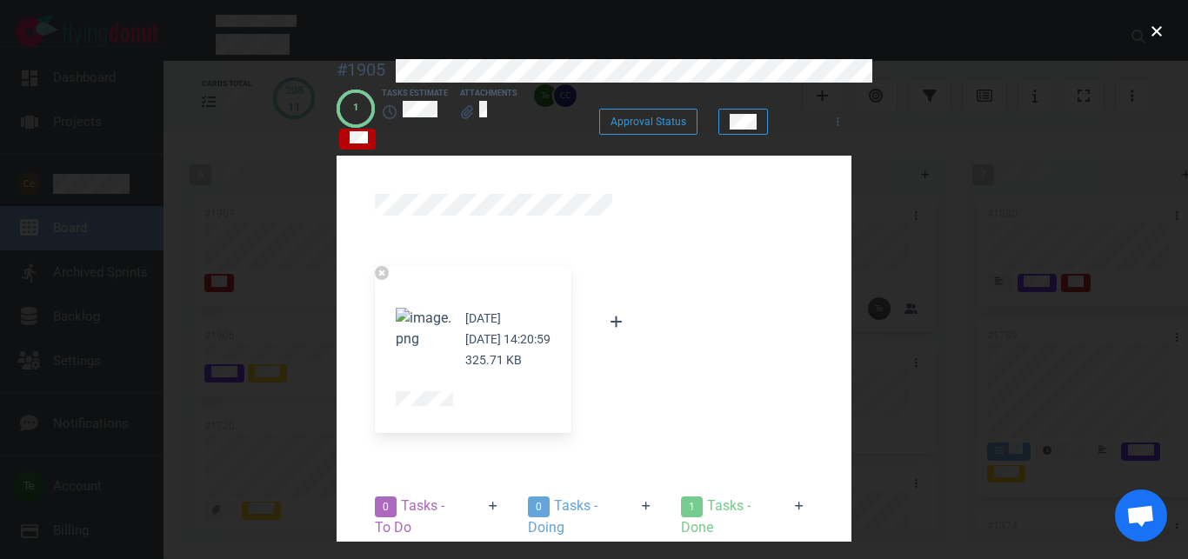
click at [1159, 36] on button "close" at bounding box center [1157, 31] width 28 height 28
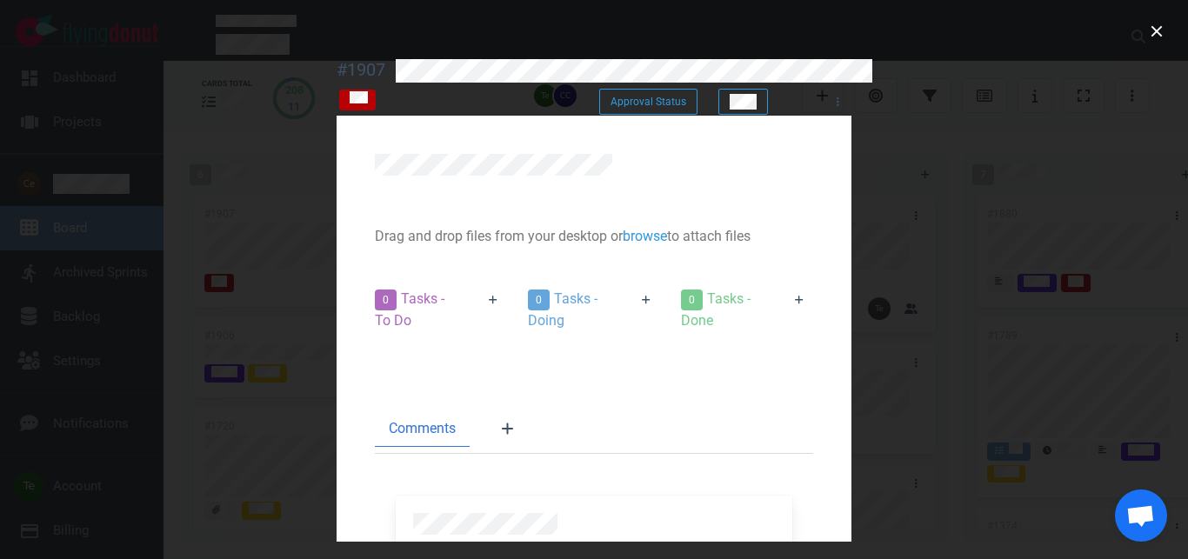
click at [509, 78] on div "#1907 Approval Status Approval Status" at bounding box center [594, 87] width 515 height 77
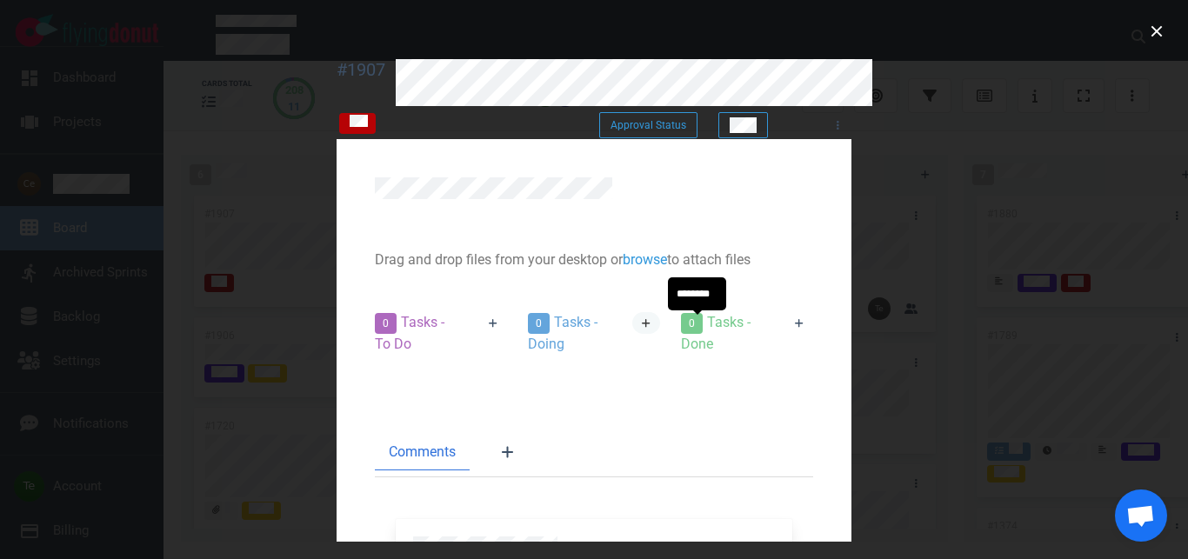
click at [651, 327] on icon at bounding box center [646, 323] width 9 height 9
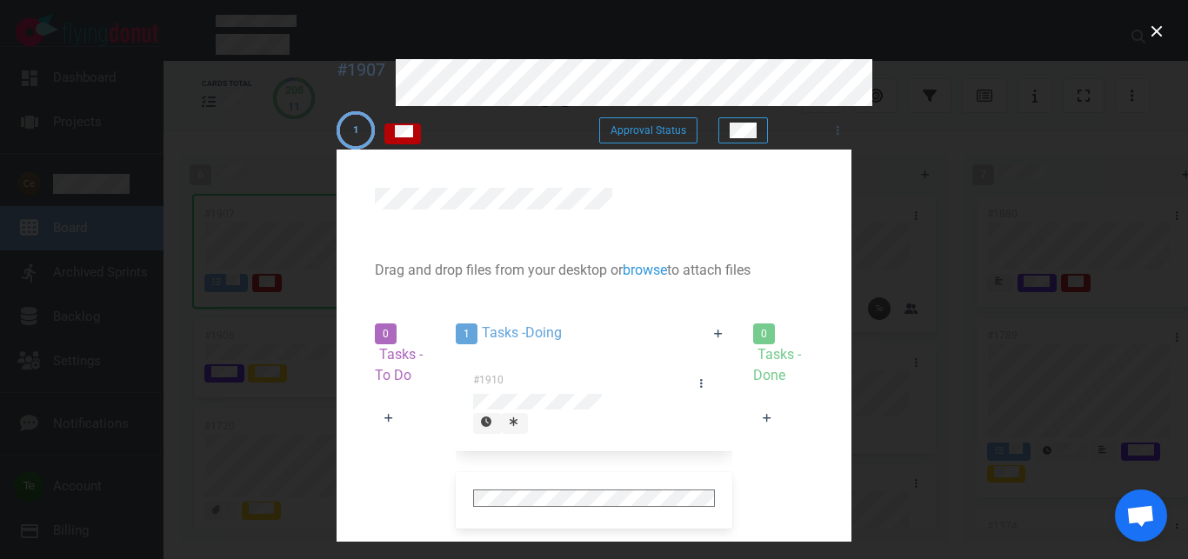
click at [510, 418] on div at bounding box center [515, 423] width 10 height 16
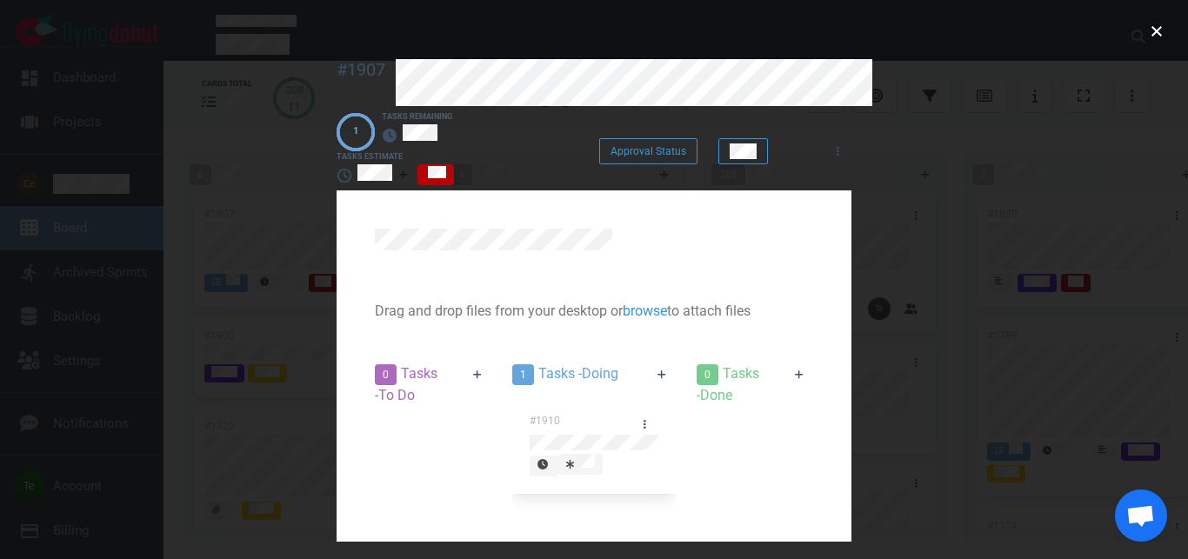
click at [1156, 33] on button "close" at bounding box center [1157, 31] width 28 height 28
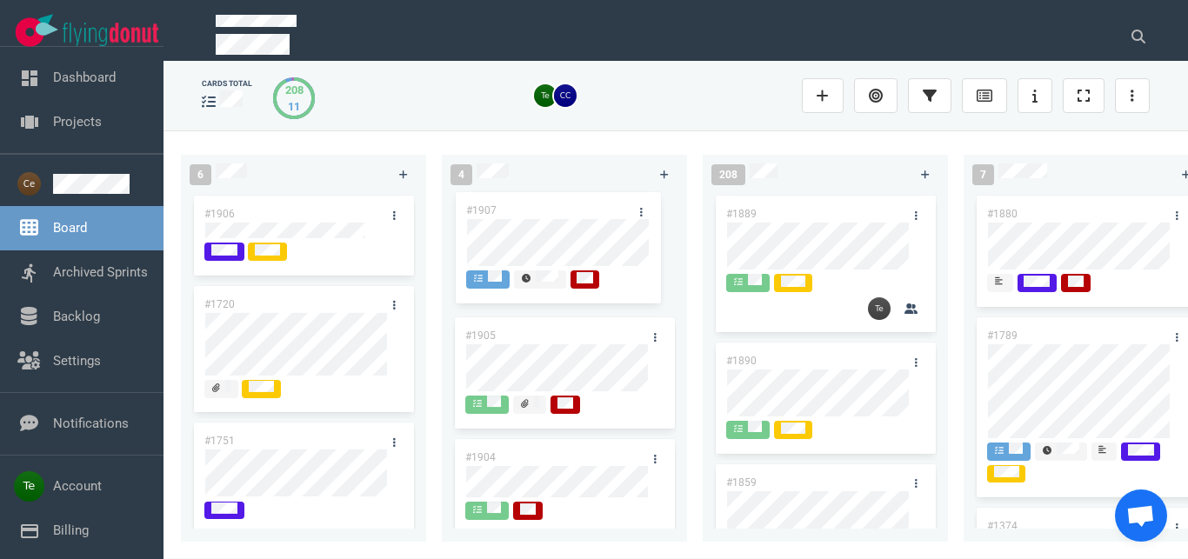
drag, startPoint x: 331, startPoint y: 205, endPoint x: 594, endPoint y: 202, distance: 262.7
click at [416, 202] on div "#1907" at bounding box center [303, 253] width 224 height 122
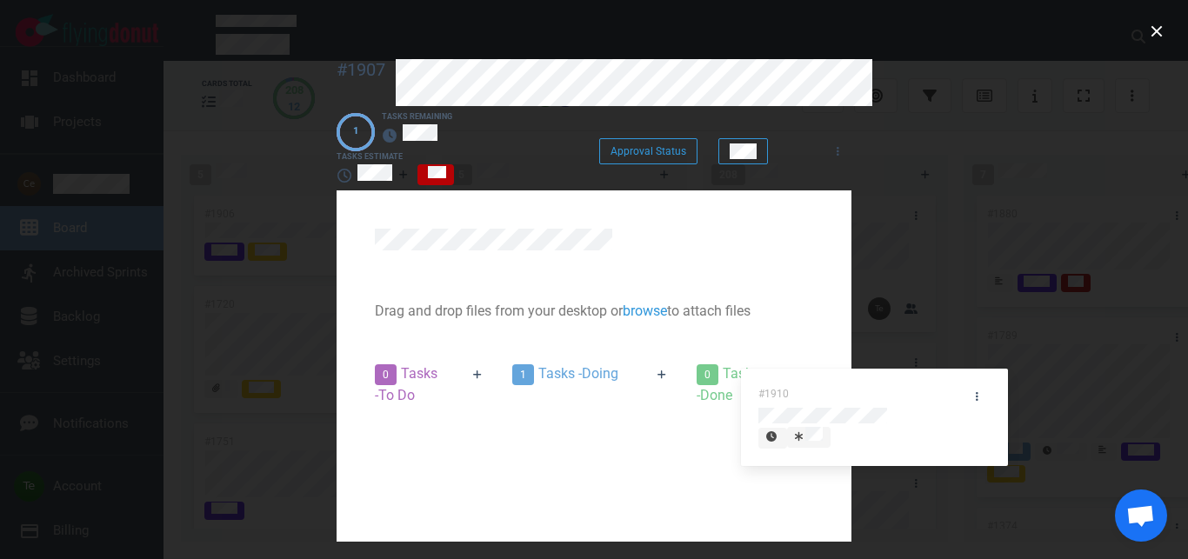
drag, startPoint x: 529, startPoint y: 377, endPoint x: 908, endPoint y: 361, distance: 379.5
click at [676, 396] on div "#1910" at bounding box center [594, 455] width 164 height 118
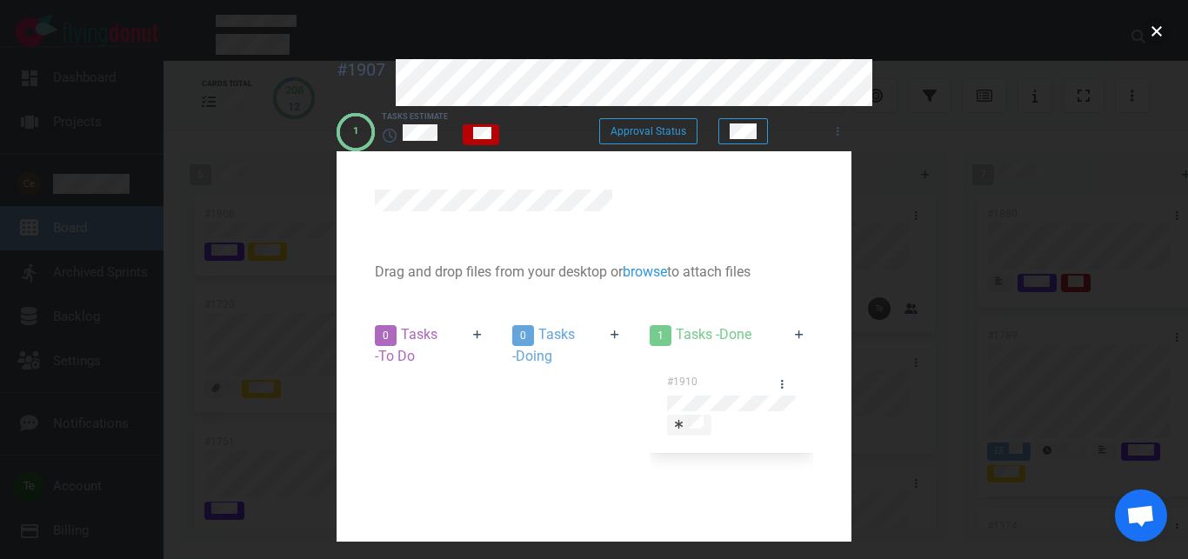
click at [1156, 39] on button "close" at bounding box center [1157, 31] width 28 height 28
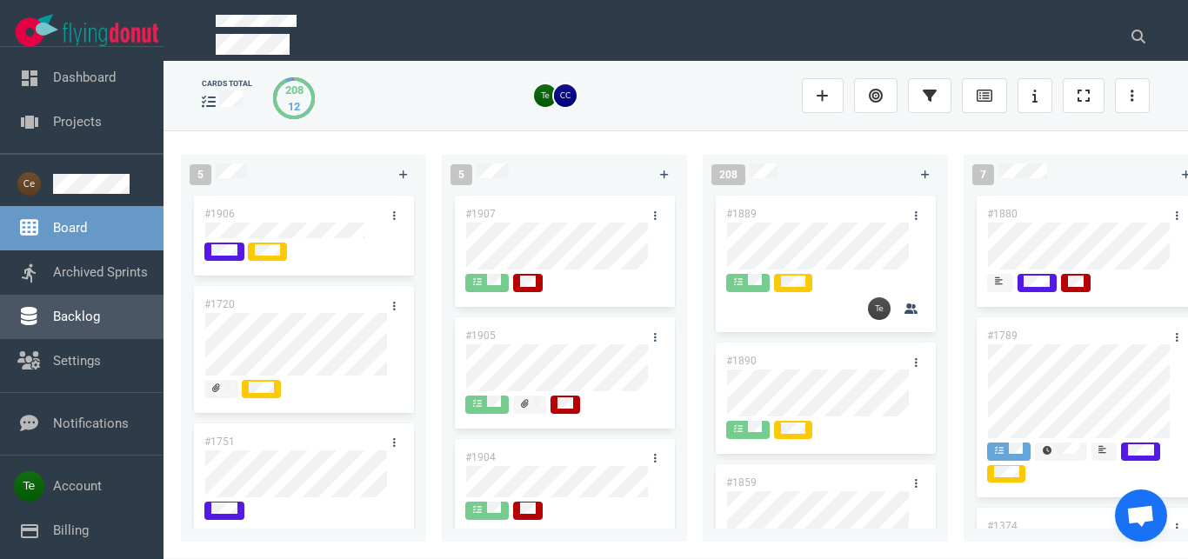
click at [80, 316] on link "Backlog" at bounding box center [76, 317] width 47 height 16
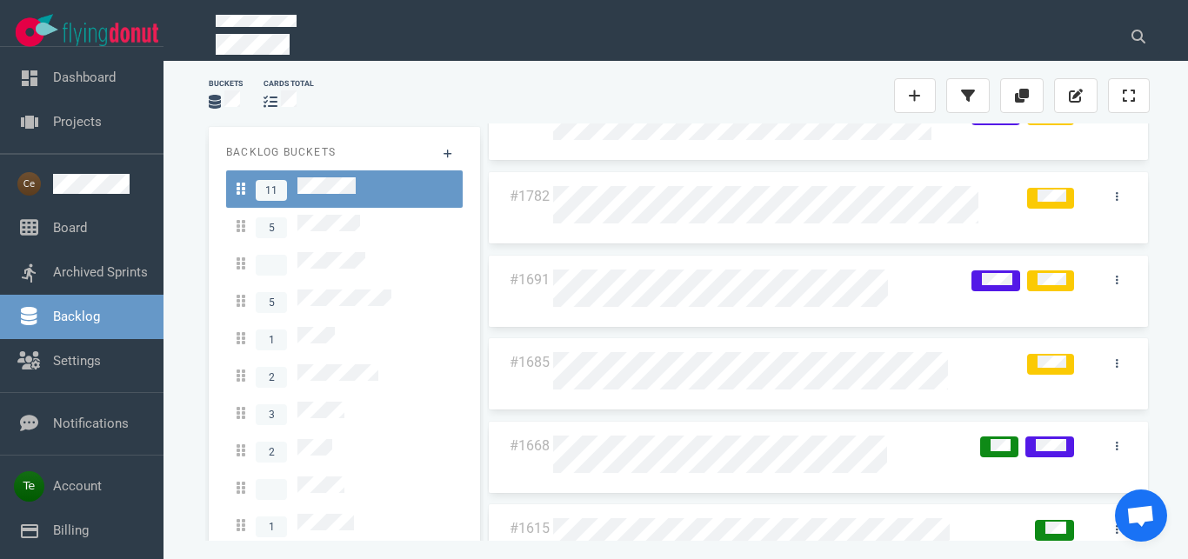
scroll to position [297, 0]
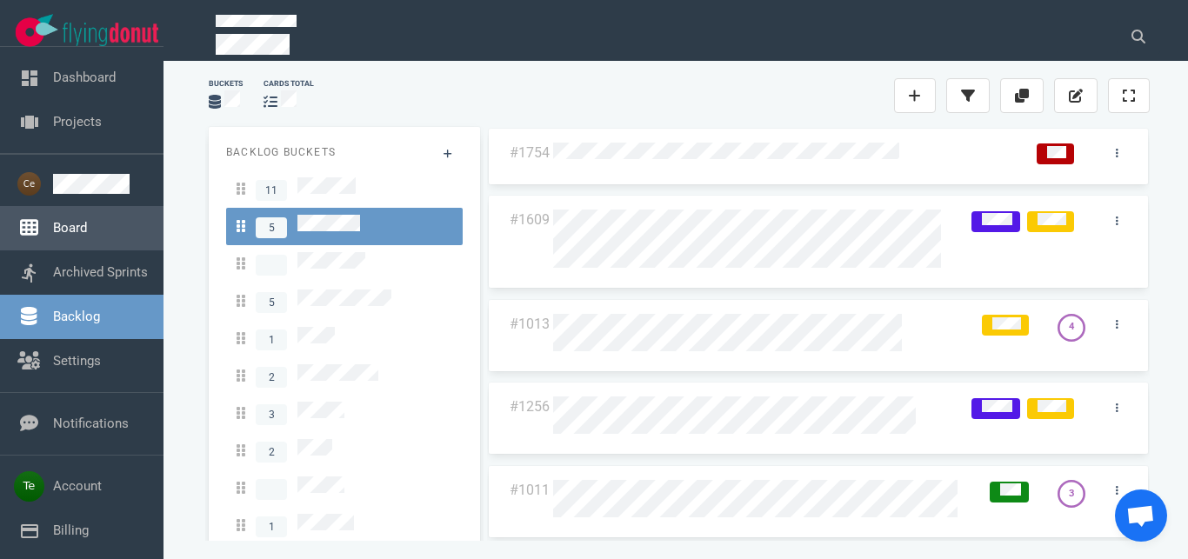
click at [60, 231] on link "Board" at bounding box center [70, 228] width 34 height 16
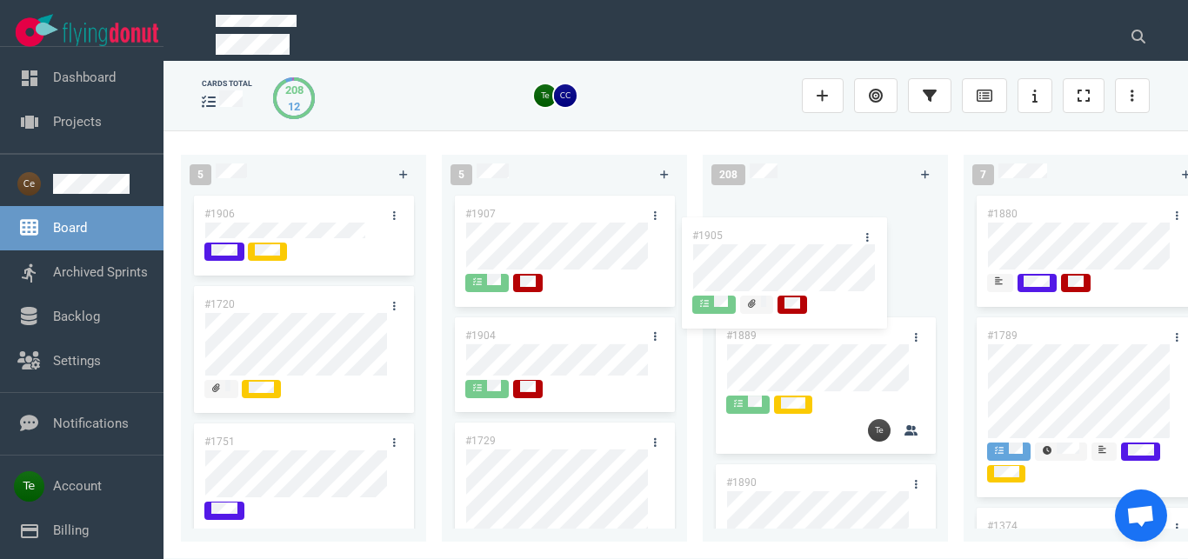
drag, startPoint x: 571, startPoint y: 334, endPoint x: 798, endPoint y: 234, distance: 248.0
click at [677, 314] on div "#1905" at bounding box center [564, 375] width 224 height 122
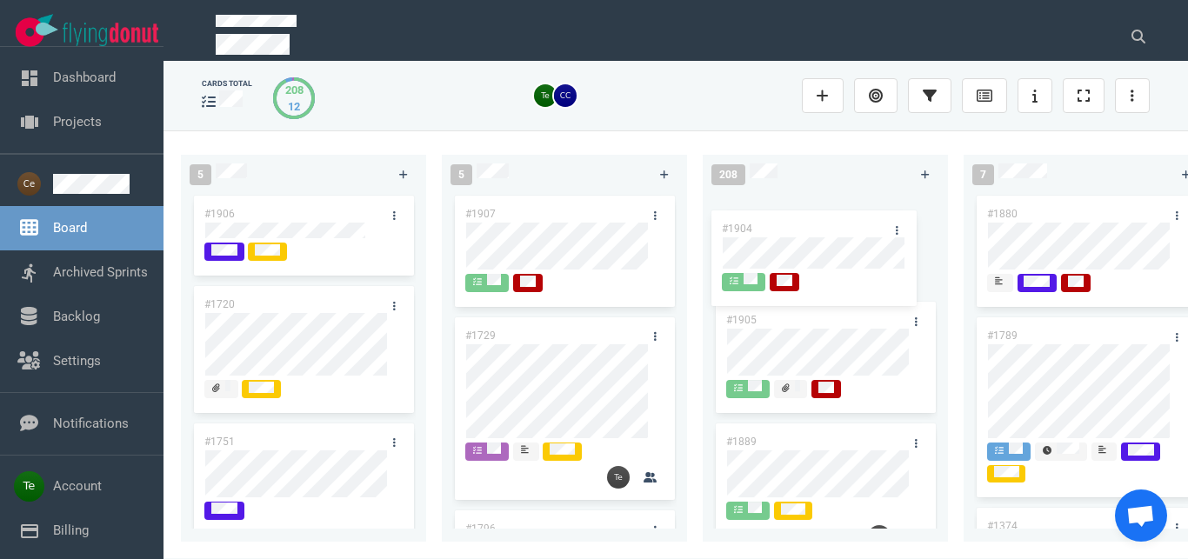
drag, startPoint x: 570, startPoint y: 324, endPoint x: 834, endPoint y: 218, distance: 284.6
click at [677, 314] on div "#1904" at bounding box center [564, 367] width 224 height 106
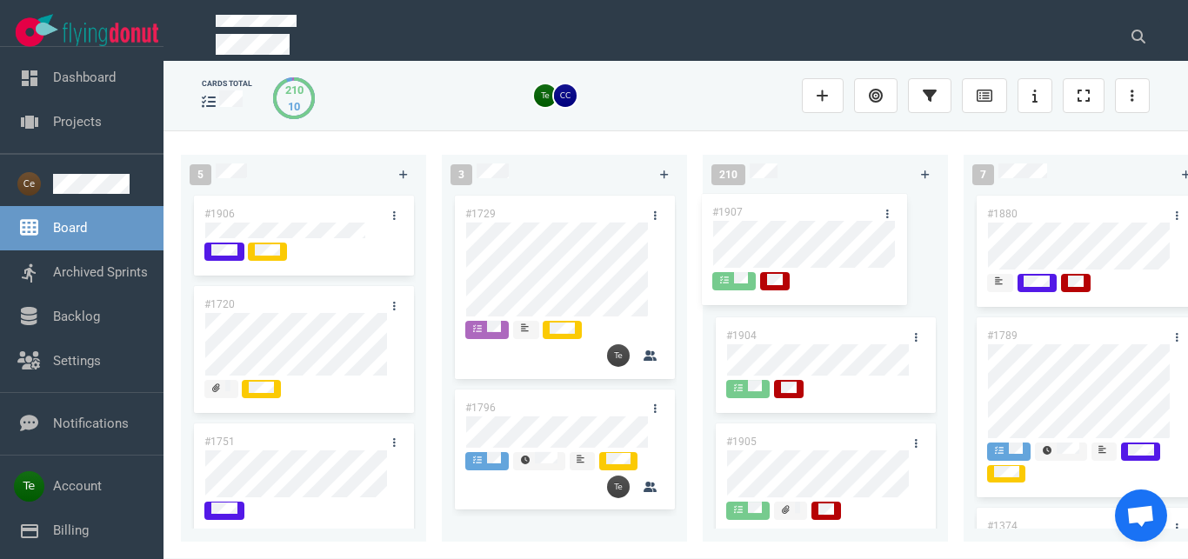
drag, startPoint x: 569, startPoint y: 207, endPoint x: 821, endPoint y: 205, distance: 252.2
click at [677, 205] on div "#1907" at bounding box center [564, 253] width 224 height 122
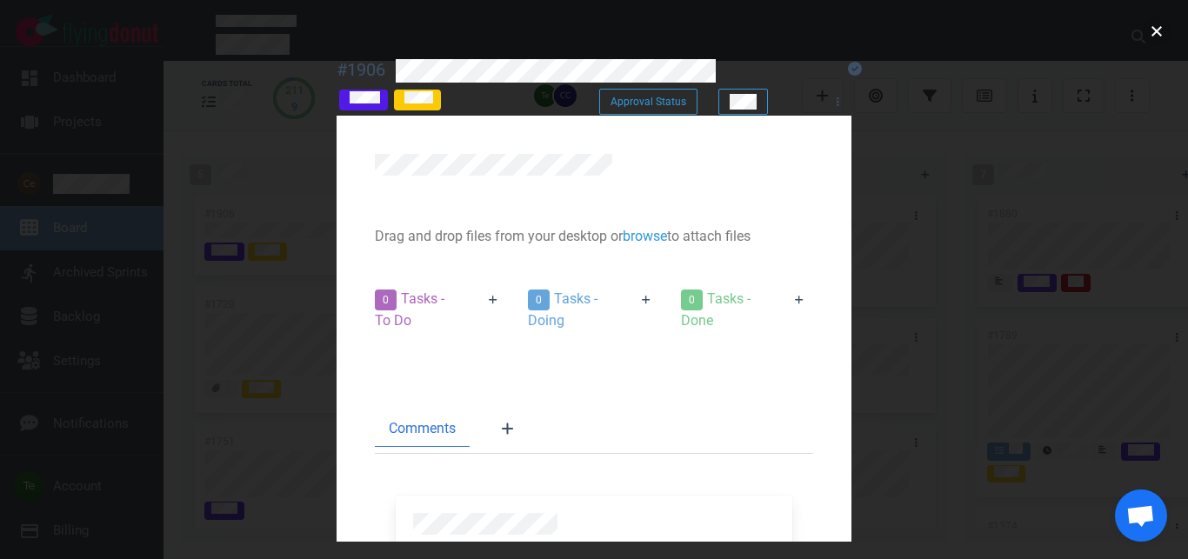
click at [1149, 37] on button "close" at bounding box center [1157, 31] width 28 height 28
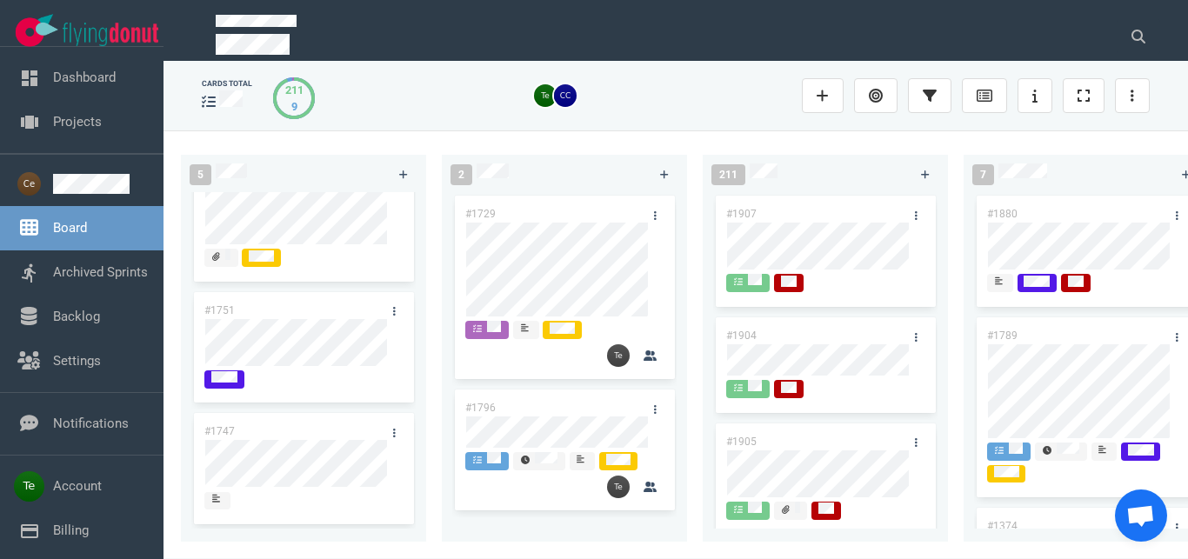
scroll to position [198, 0]
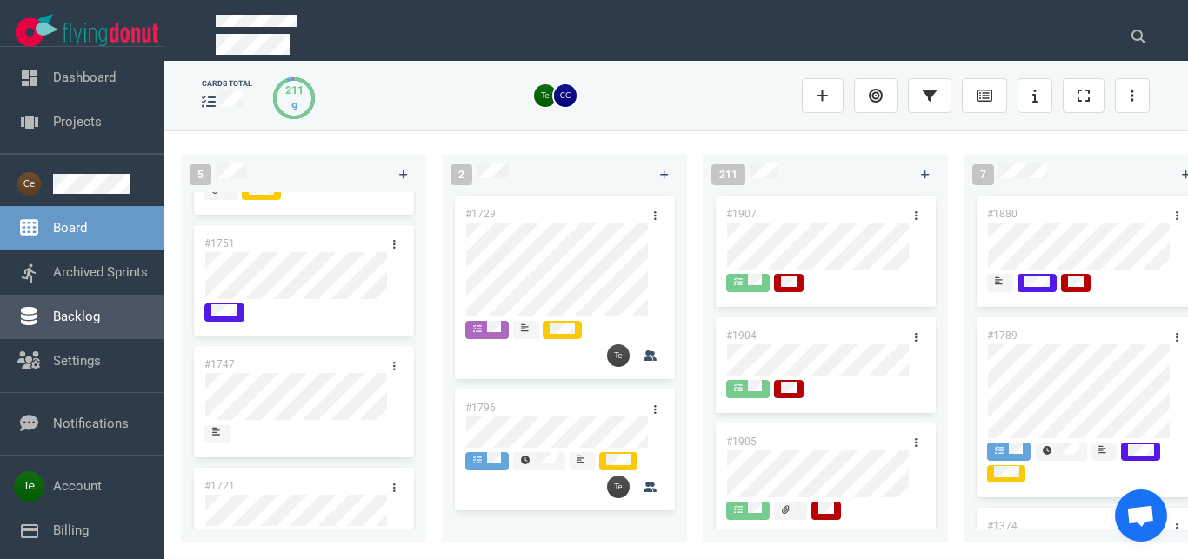
click at [67, 310] on link "Backlog" at bounding box center [76, 317] width 47 height 16
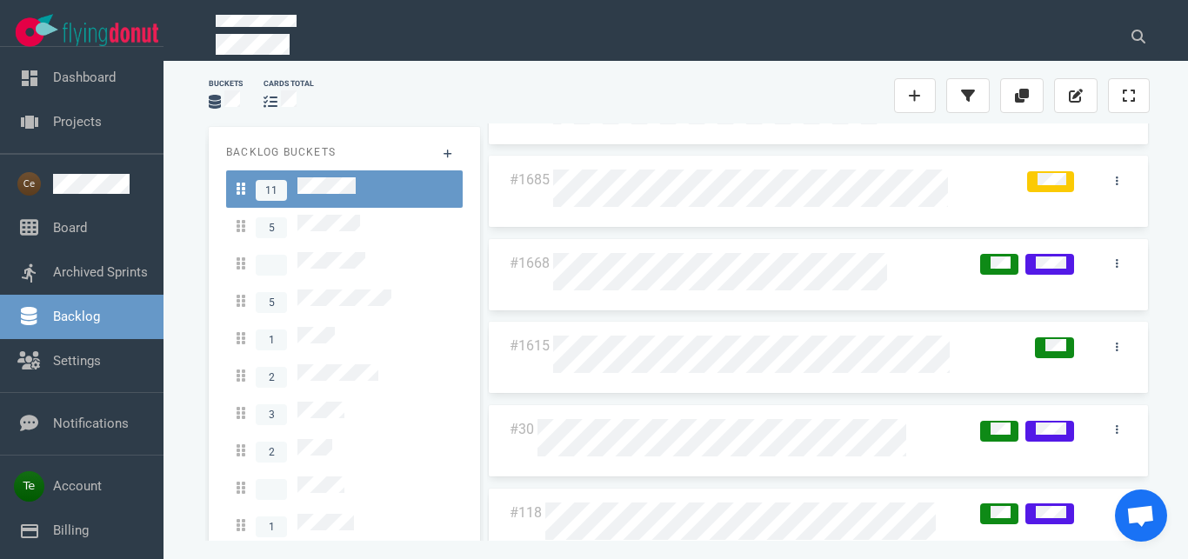
scroll to position [454, 0]
